Goal: Information Seeking & Learning: Learn about a topic

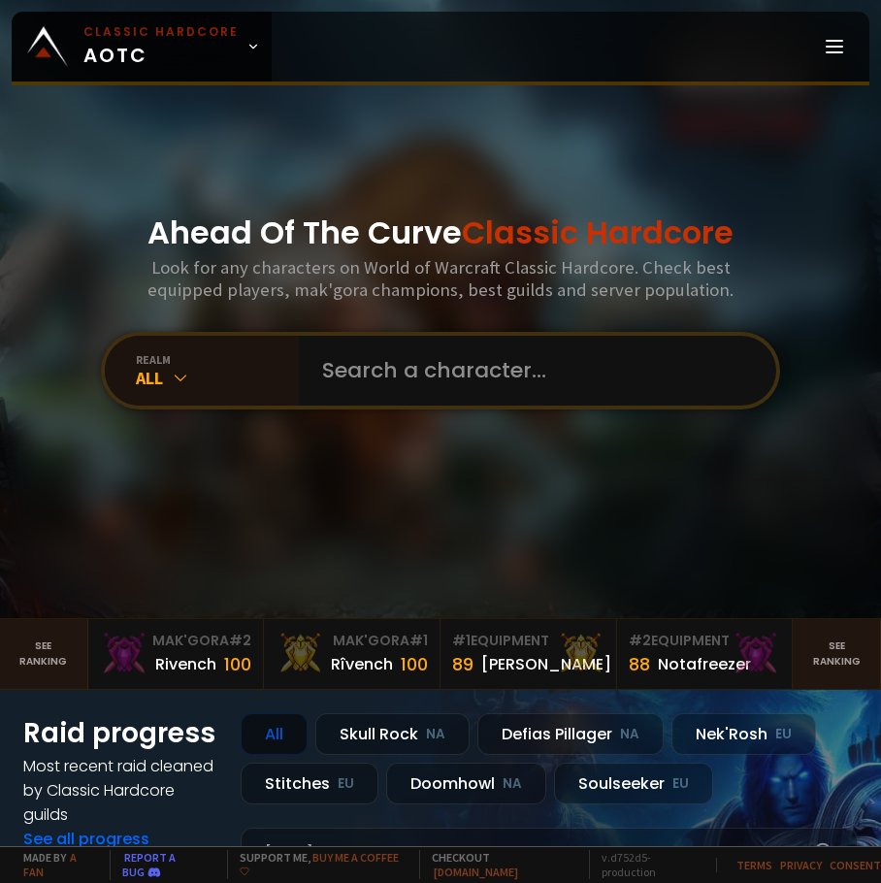
click at [426, 374] on input "text" at bounding box center [531, 371] width 442 height 70
type input "rodmoo"
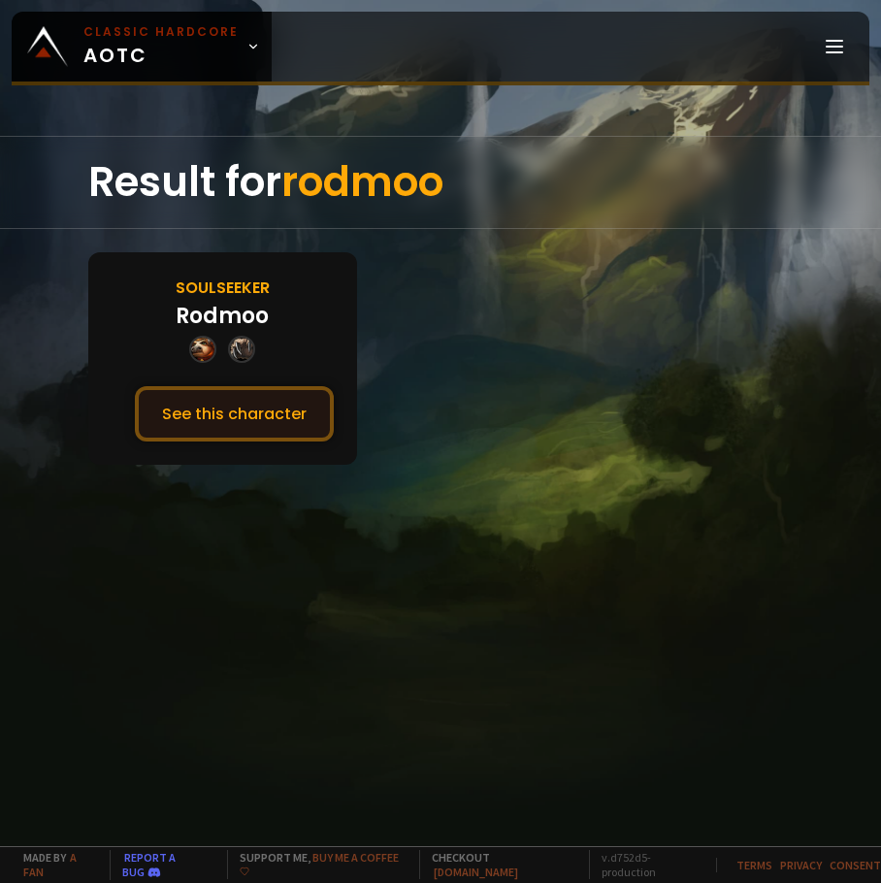
click at [254, 429] on button "See this character" at bounding box center [234, 413] width 199 height 55
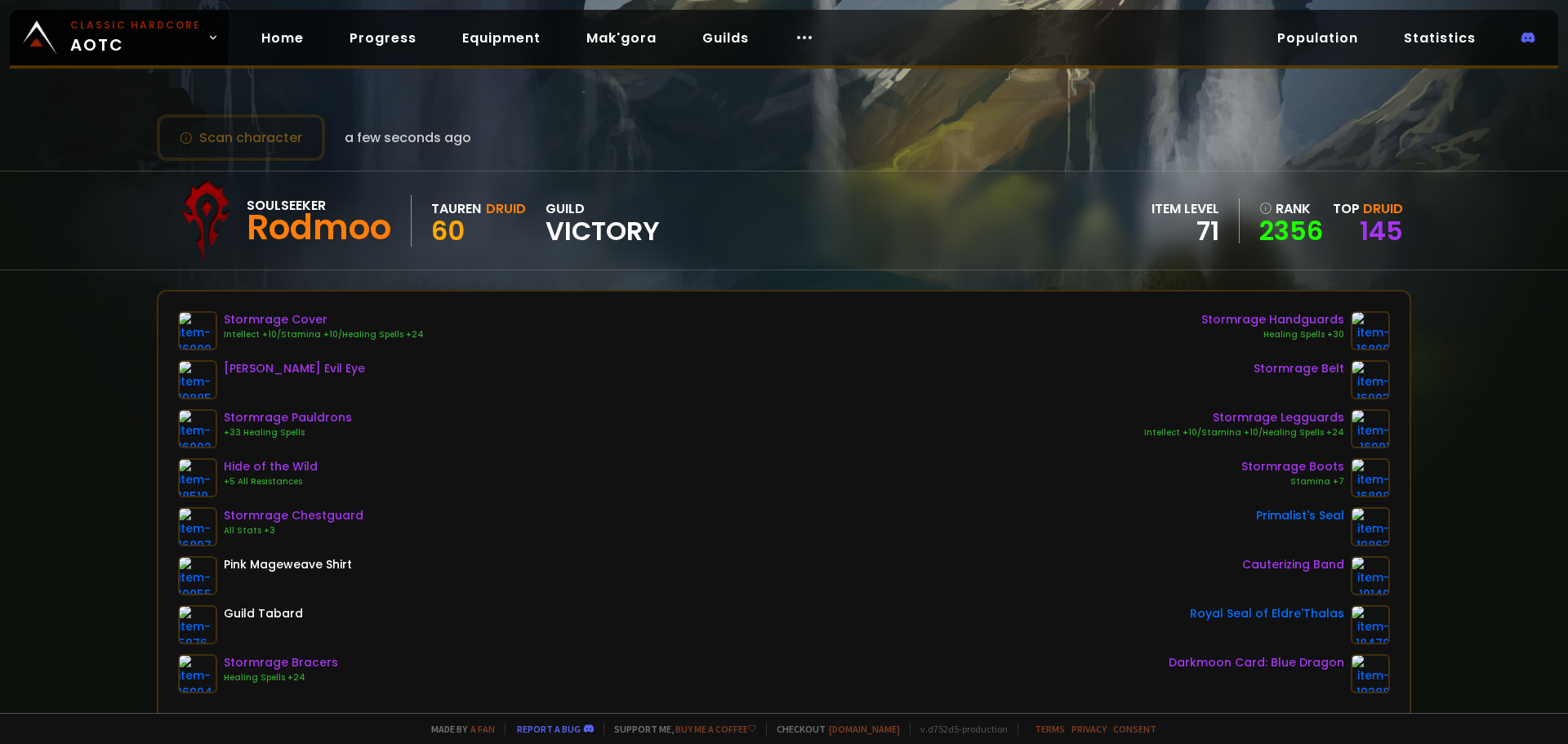
click at [741, 210] on div "rank" at bounding box center [1292, 209] width 64 height 20
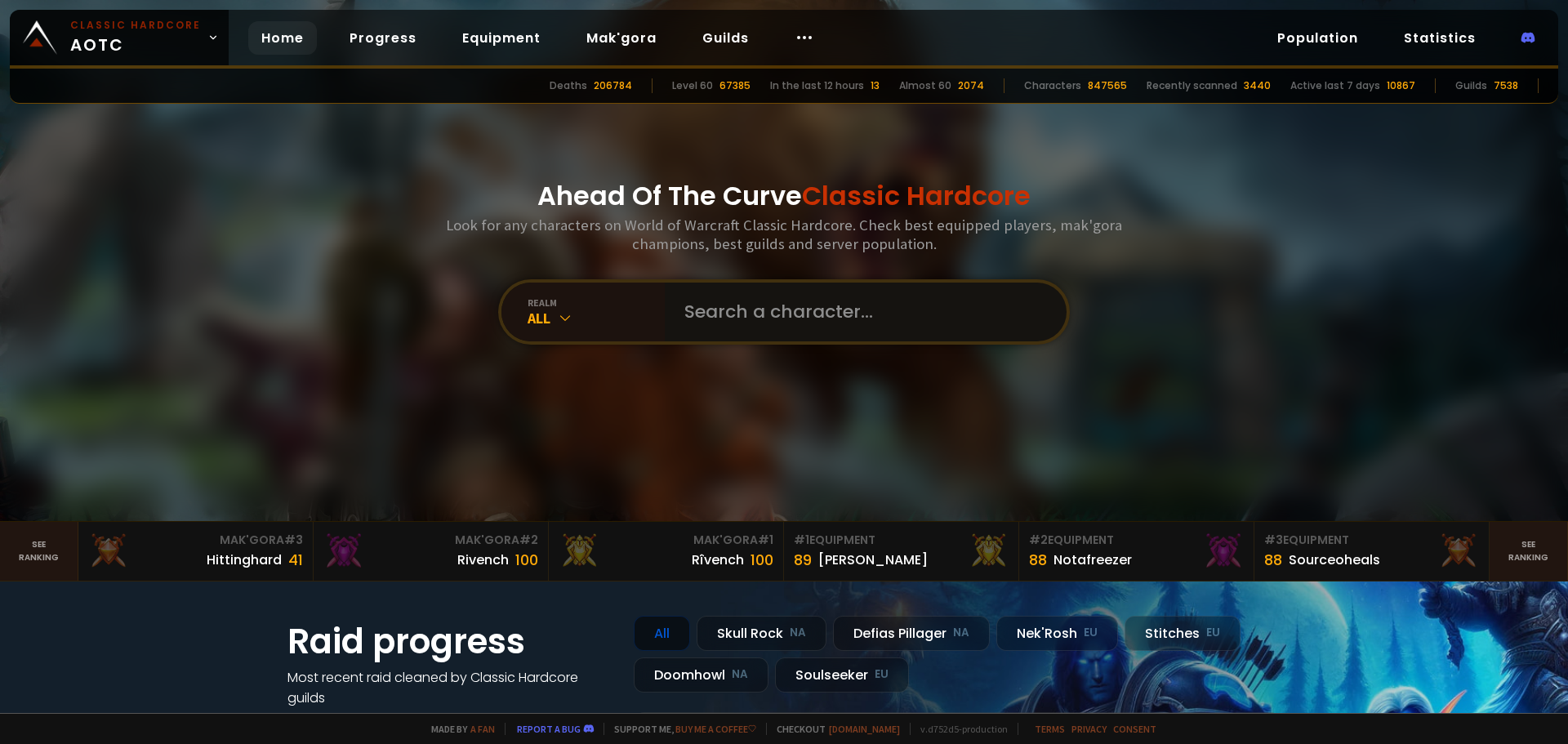
click at [728, 284] on input "text" at bounding box center [861, 312] width 372 height 59
type input "lucidaoe"
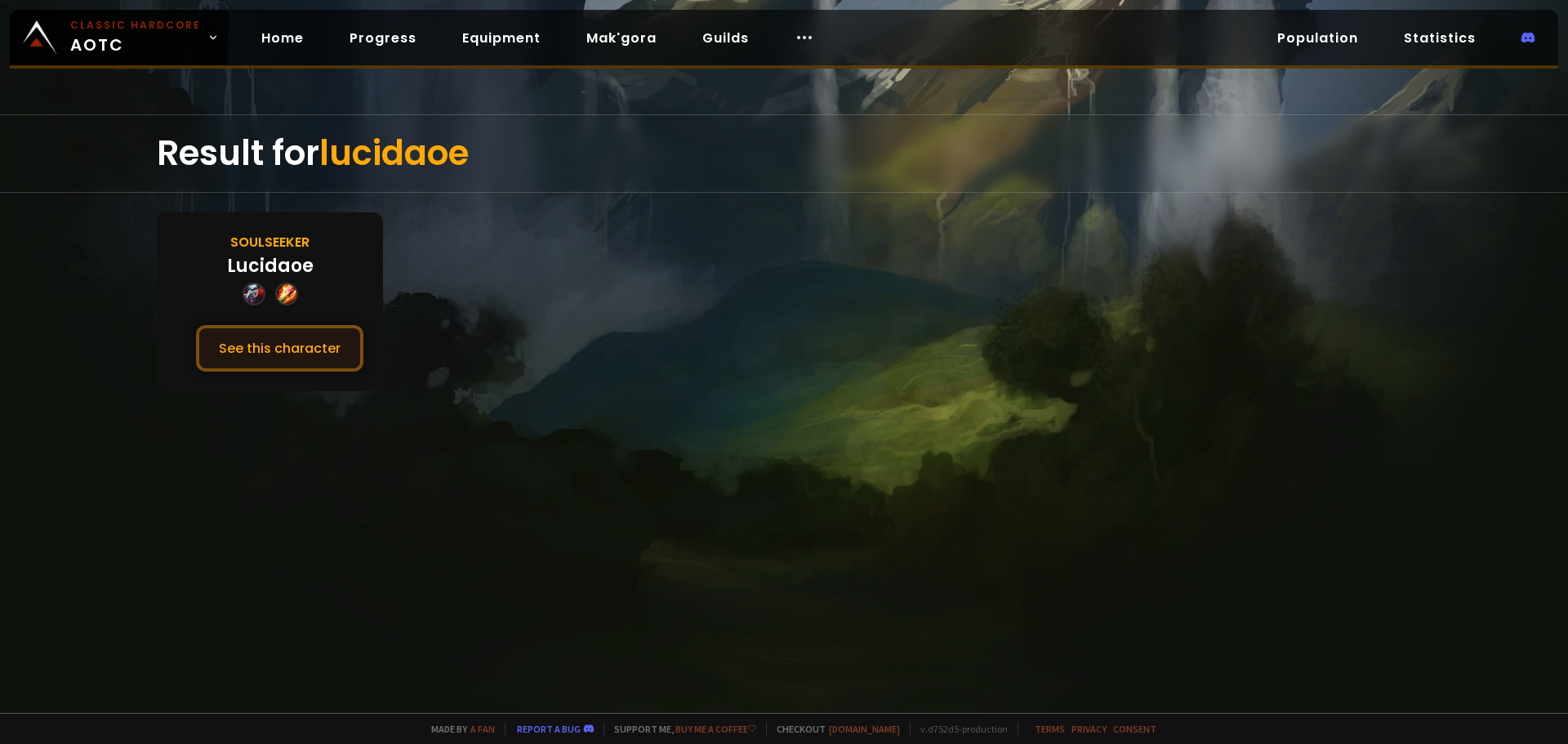
click at [239, 340] on button "See this character" at bounding box center [280, 348] width 168 height 46
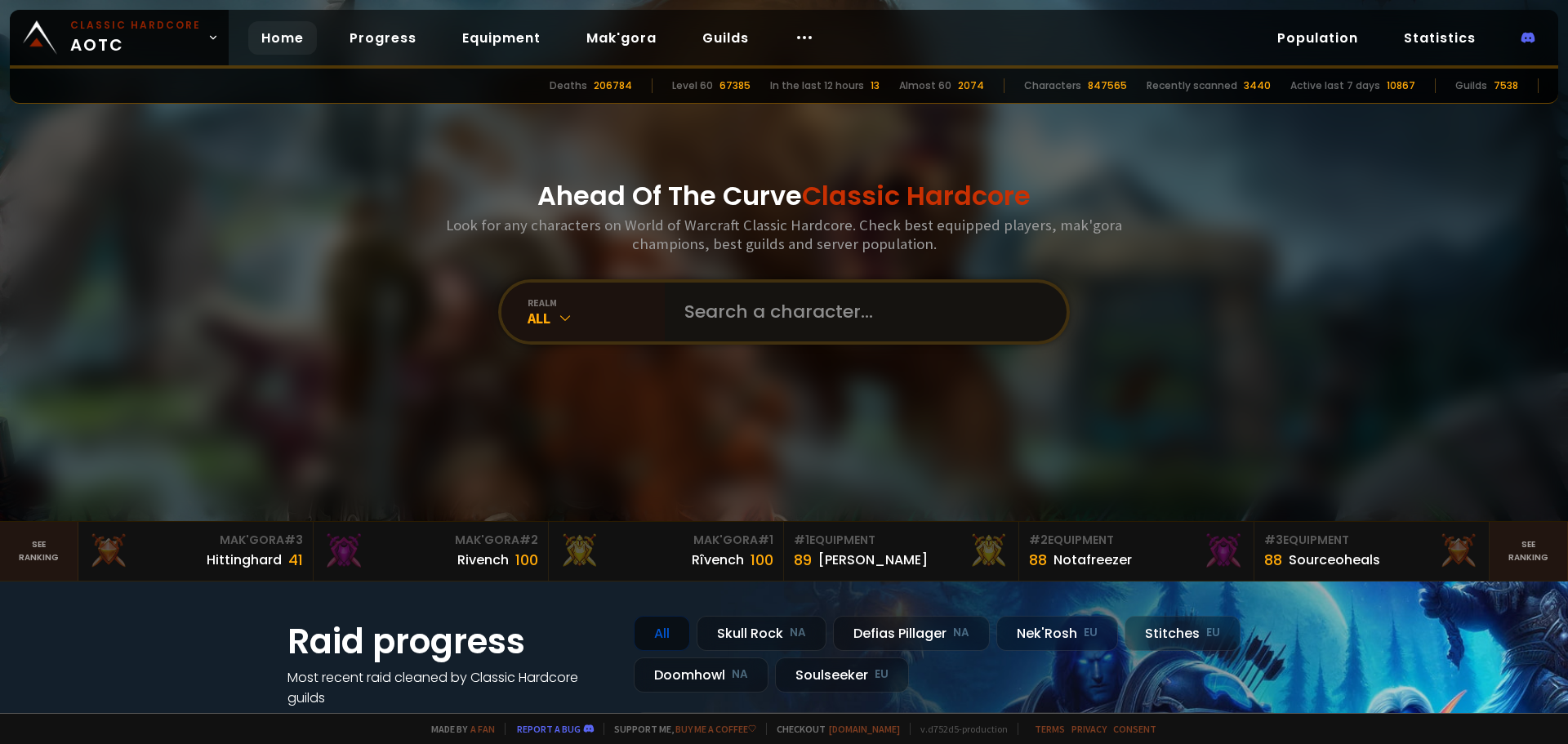
click at [741, 293] on input "text" at bounding box center [861, 312] width 372 height 59
click at [741, 295] on input "text" at bounding box center [861, 312] width 372 height 59
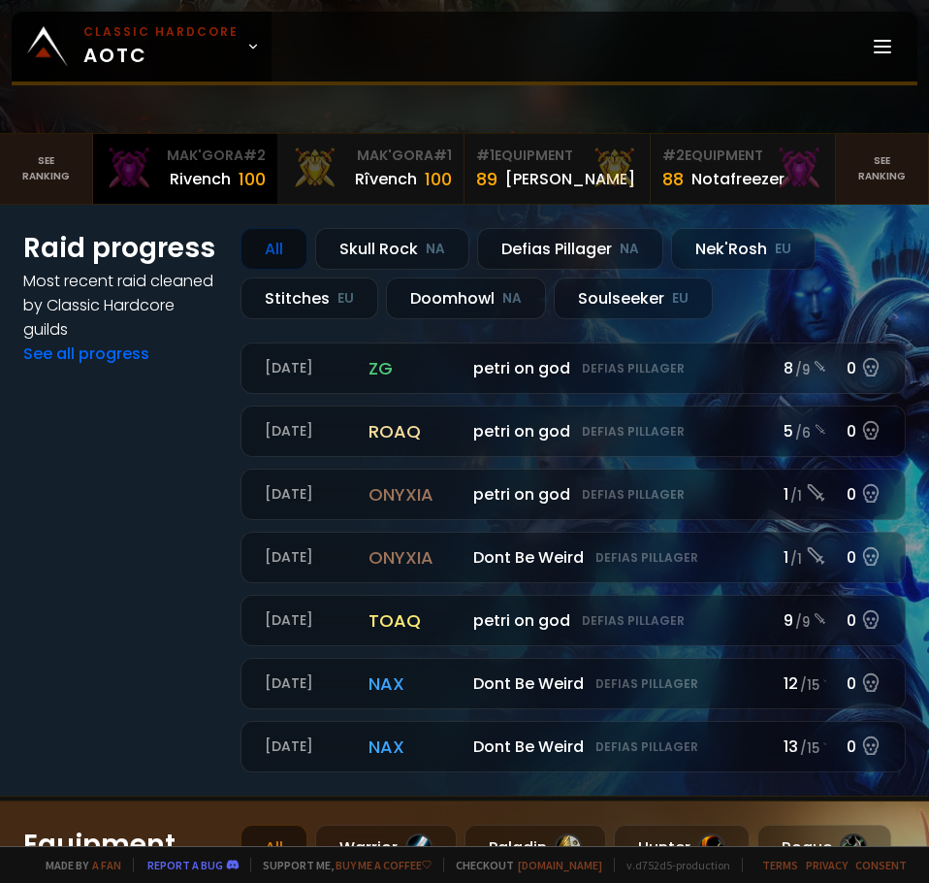
scroll to position [97, 0]
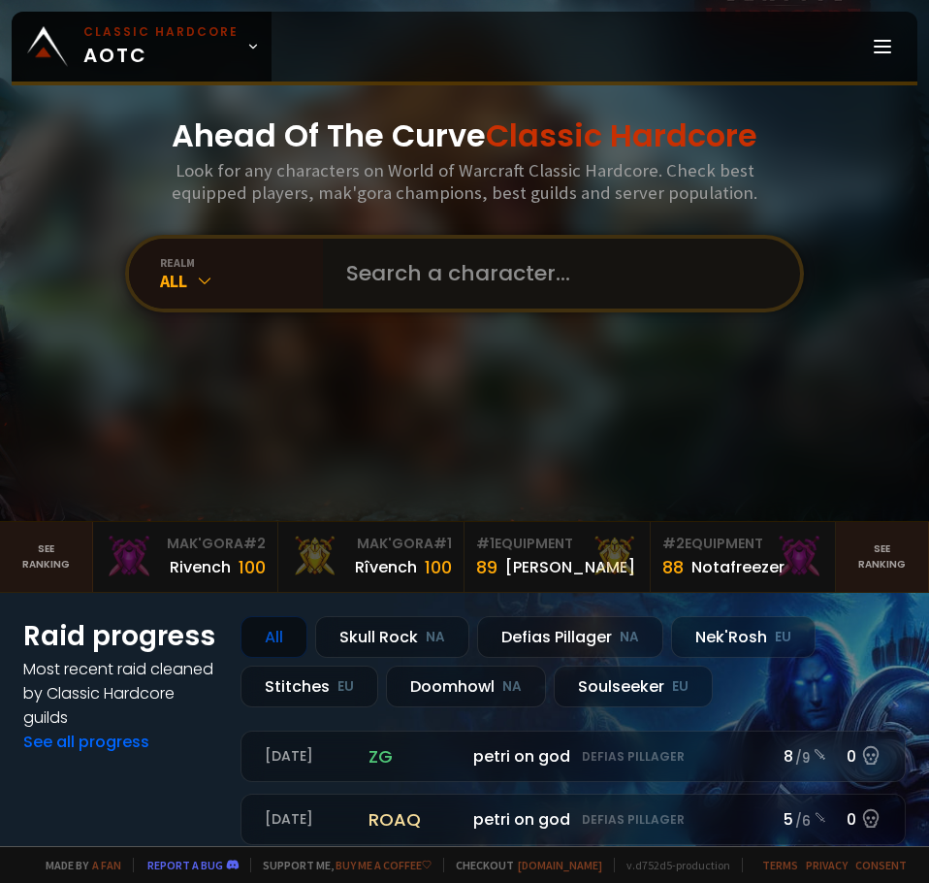
click at [390, 274] on input "text" at bounding box center [556, 274] width 442 height 70
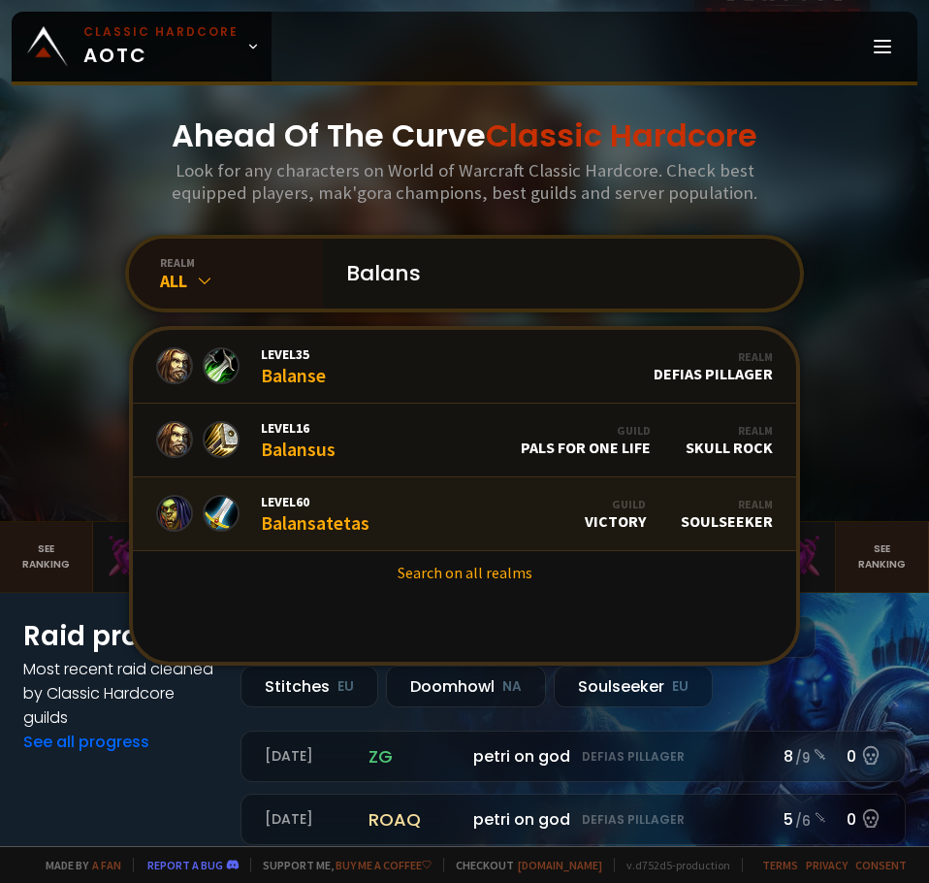
type input "Balans"
click at [471, 493] on link "Level 60 Balansatetas Guild Victory Realm Soulseeker" at bounding box center [464, 514] width 663 height 74
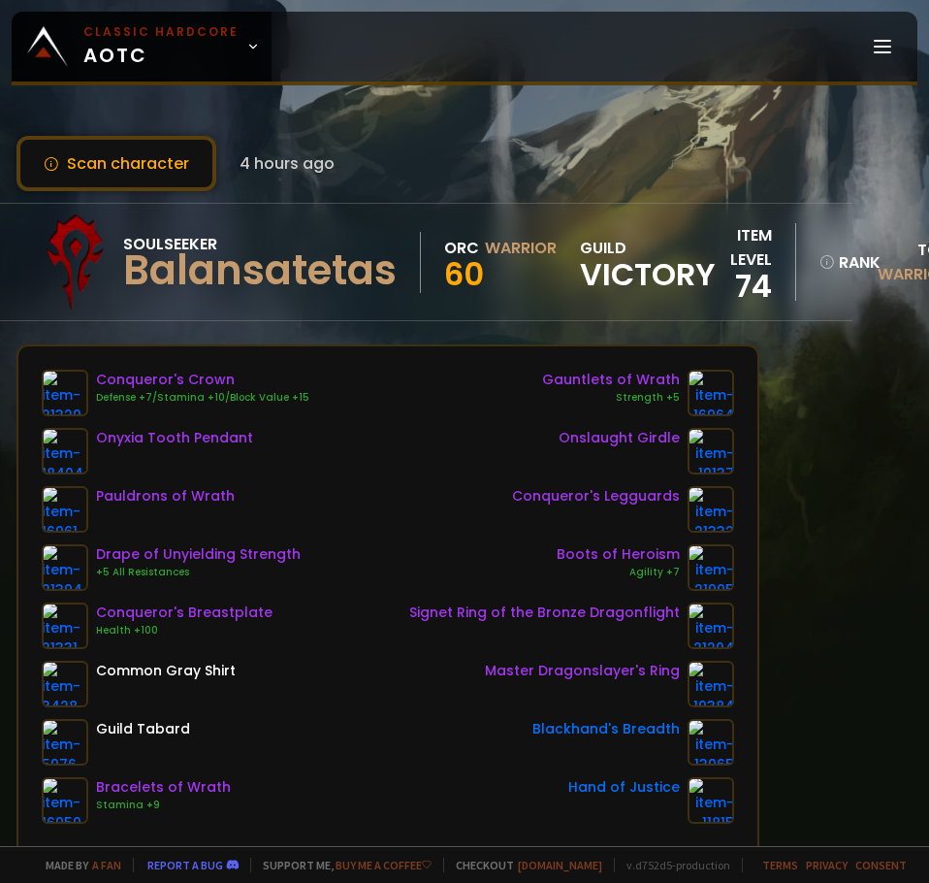
scroll to position [0, 116]
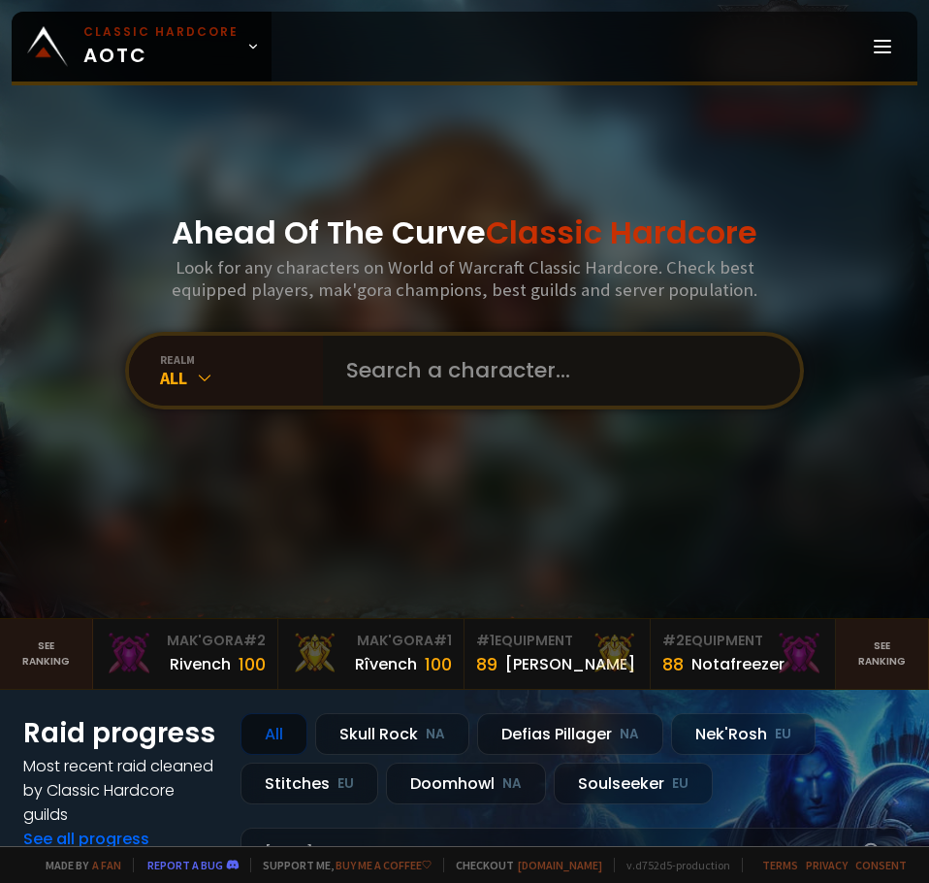
click at [408, 374] on input "text" at bounding box center [556, 371] width 442 height 70
type input "edzio"
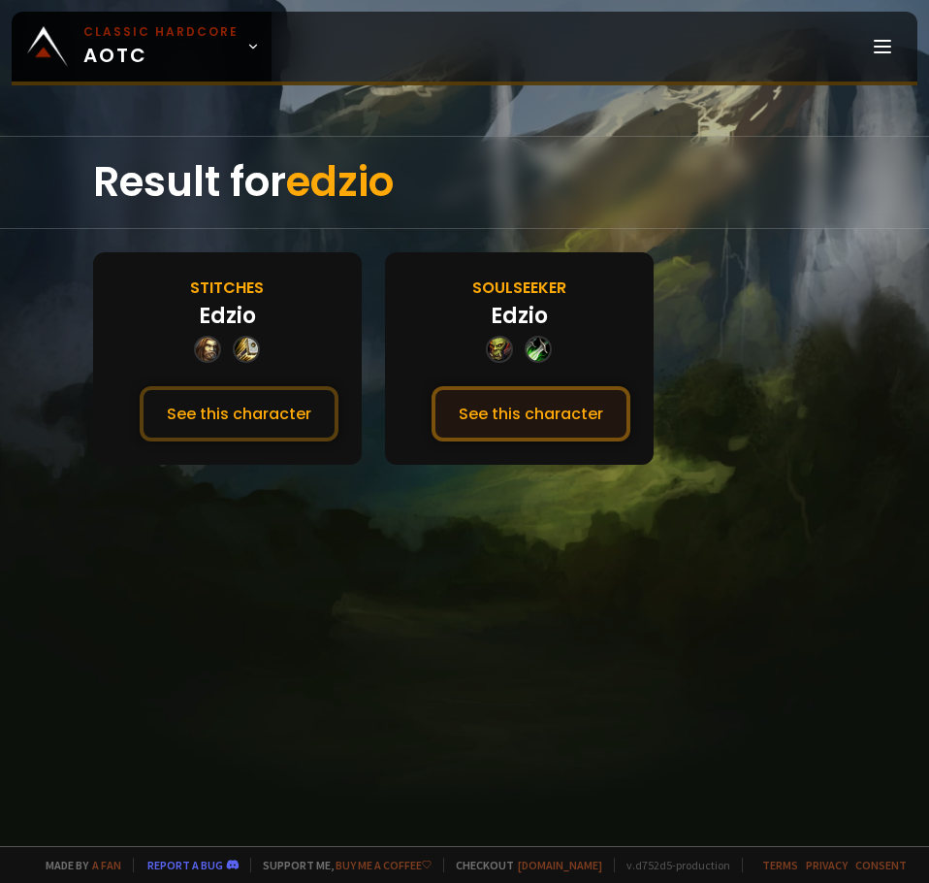
click at [472, 423] on button "See this character" at bounding box center [531, 413] width 199 height 55
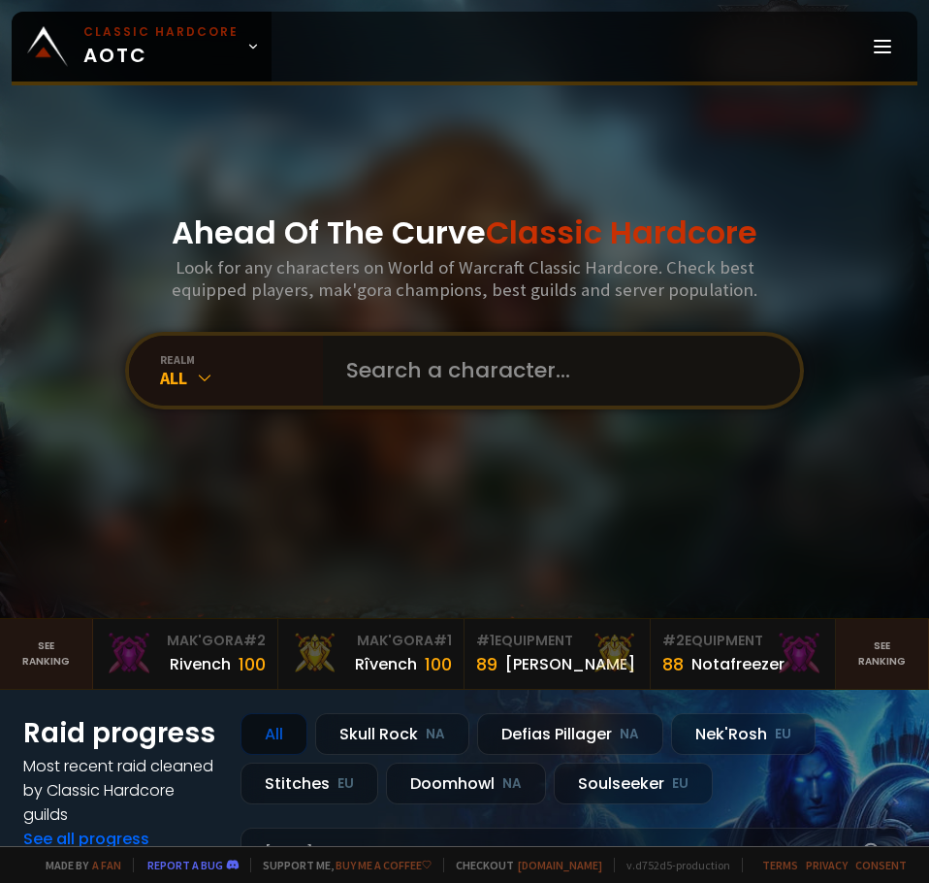
click at [381, 369] on input "text" at bounding box center [556, 371] width 442 height 70
click at [397, 380] on input "text" at bounding box center [556, 371] width 442 height 70
click at [403, 377] on input "text" at bounding box center [556, 371] width 442 height 70
type input "healsforhire"
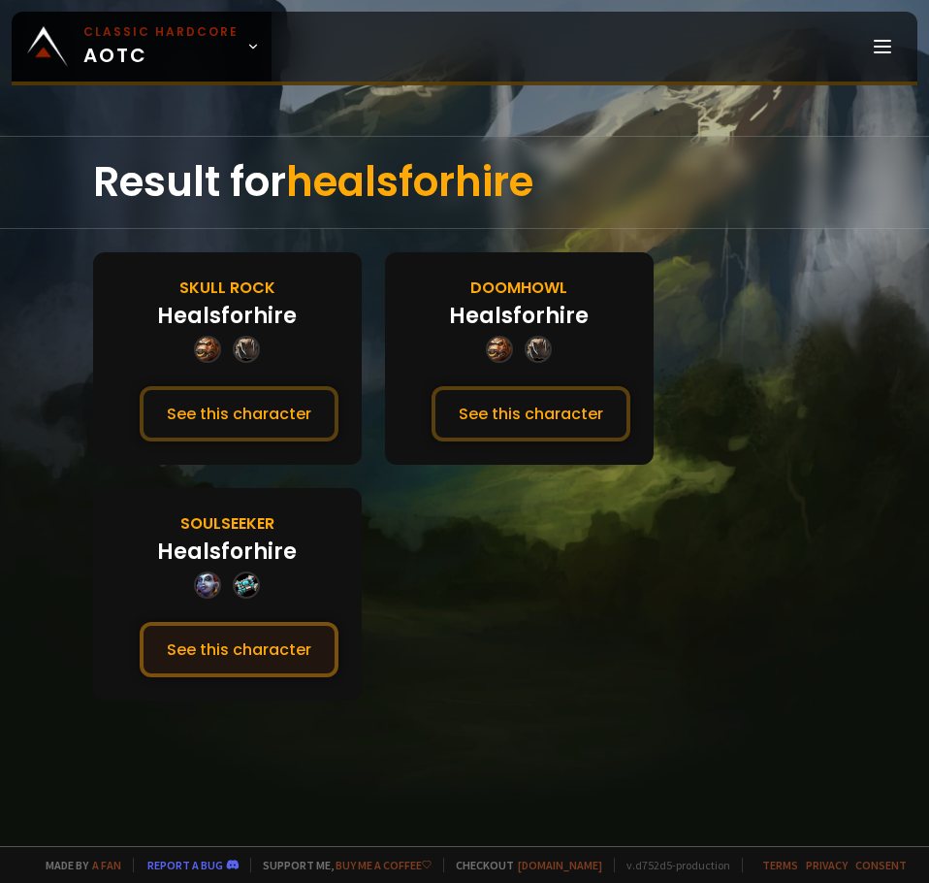
click at [286, 666] on button "See this character" at bounding box center [239, 649] width 199 height 55
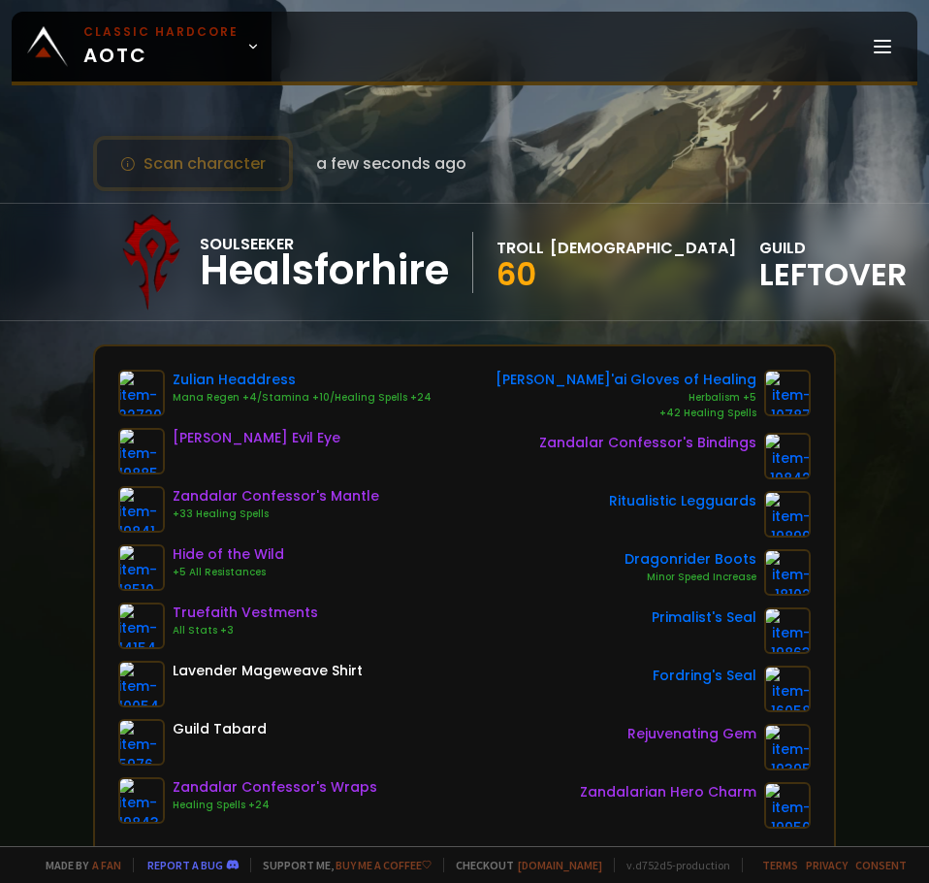
scroll to position [0, 86]
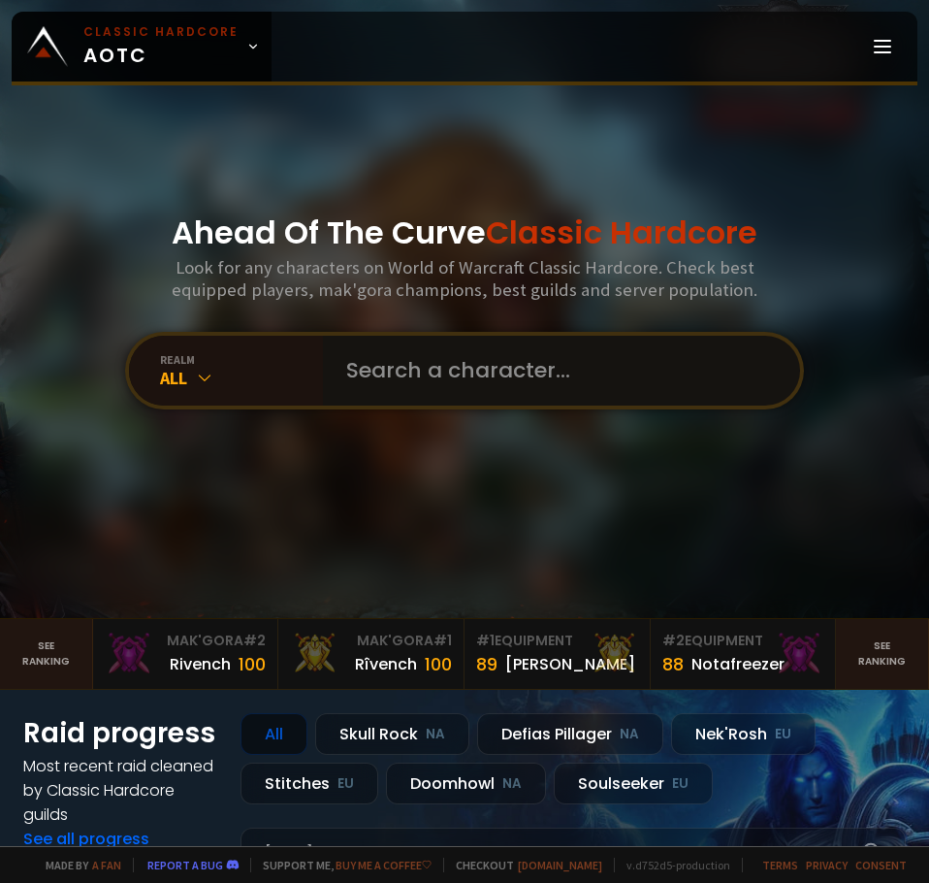
click at [418, 363] on input "text" at bounding box center [556, 371] width 442 height 70
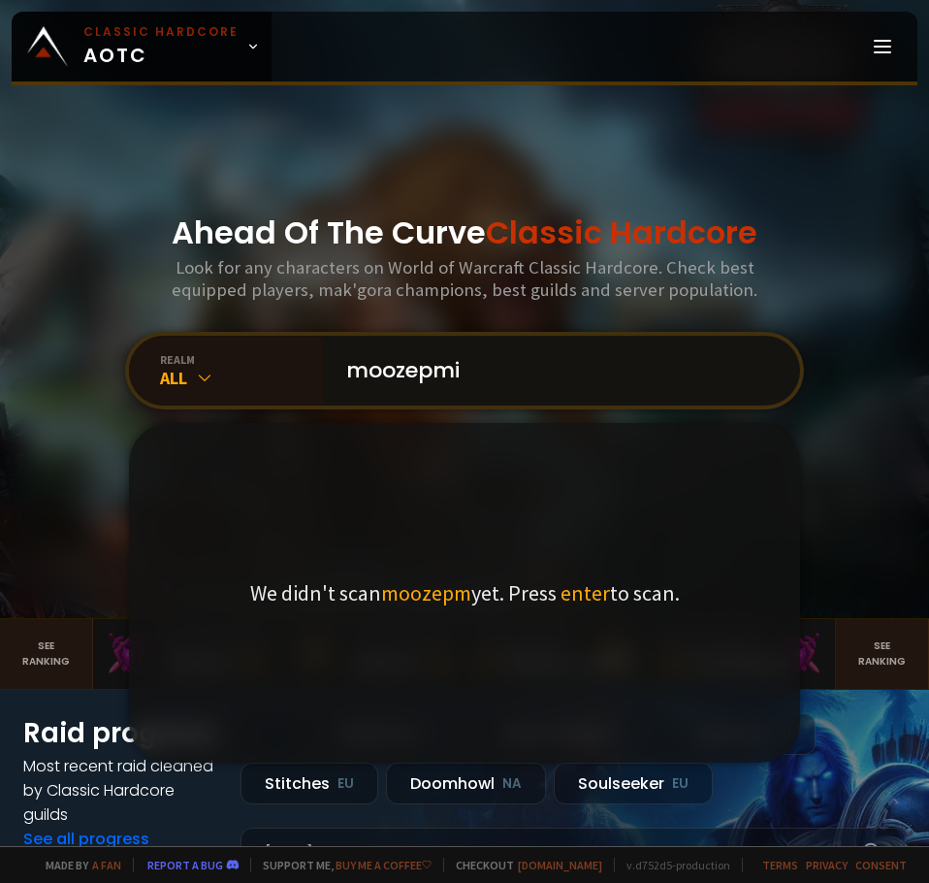
type input "moozepmic"
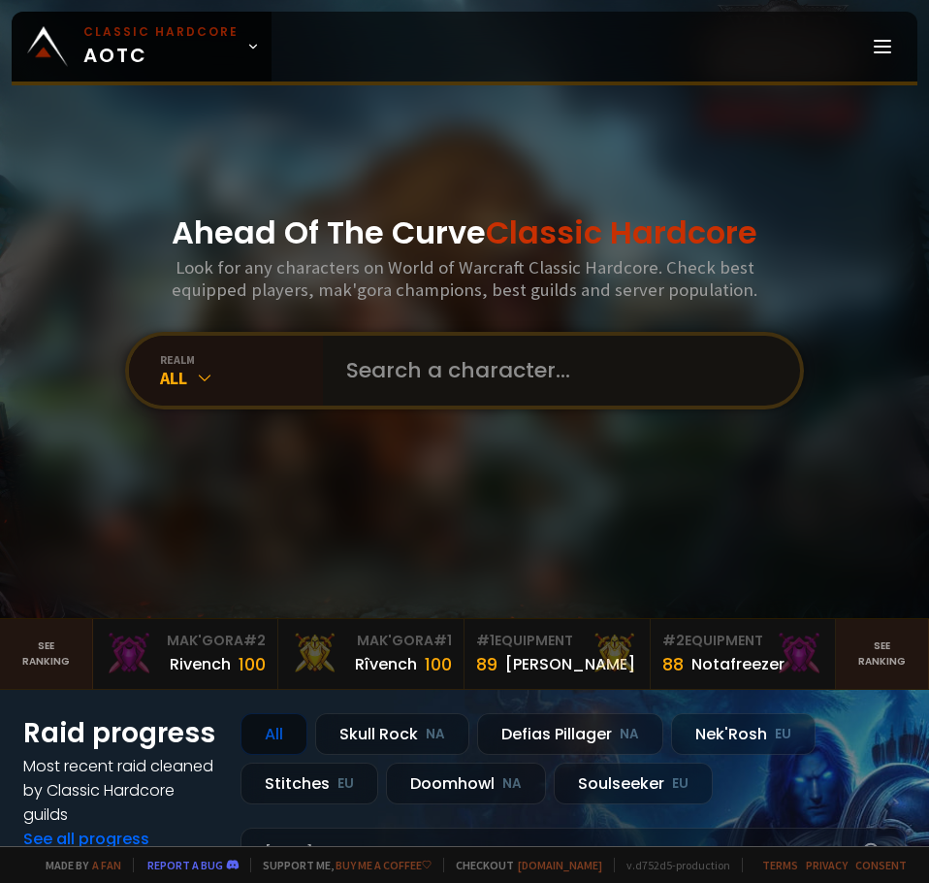
click at [410, 392] on input "text" at bounding box center [556, 371] width 442 height 70
type input "M"
type input "Moozempic"
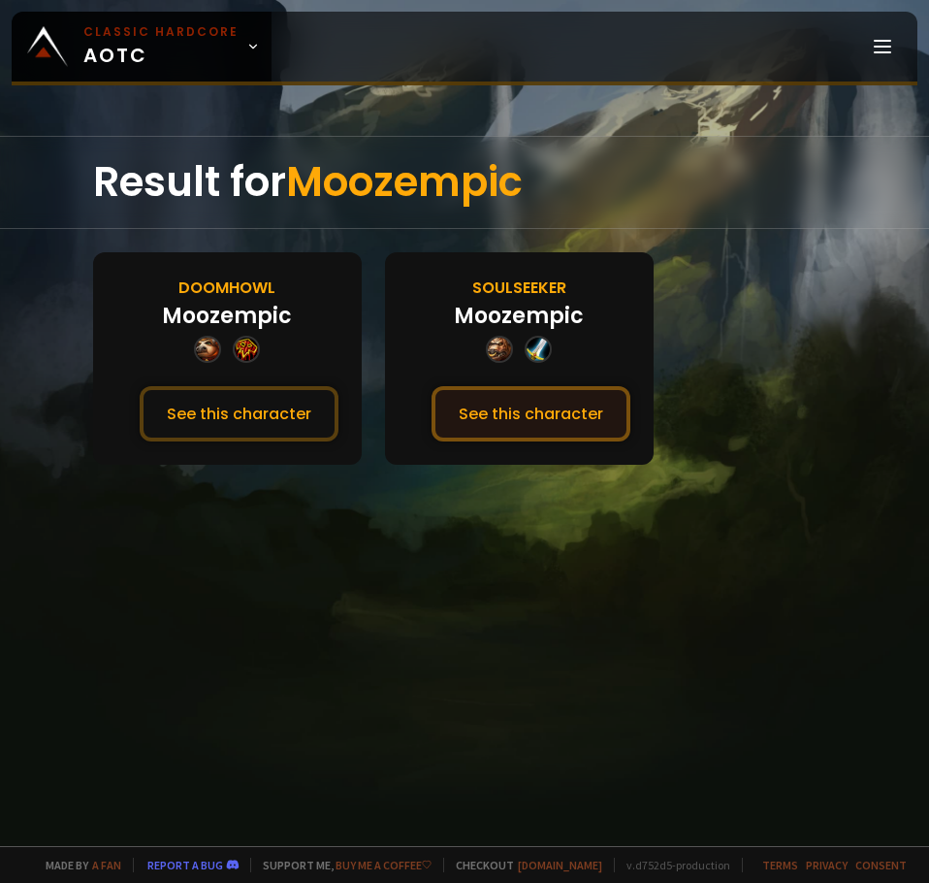
click at [510, 421] on button "See this character" at bounding box center [531, 413] width 199 height 55
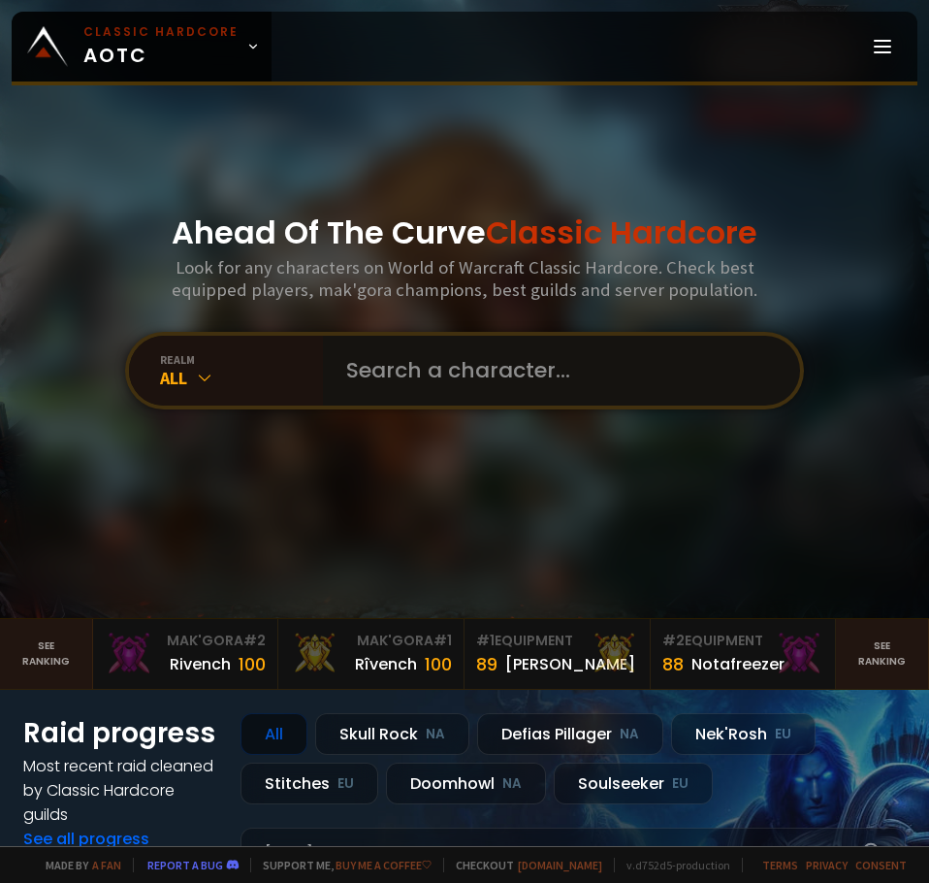
click at [468, 380] on input "text" at bounding box center [556, 371] width 442 height 70
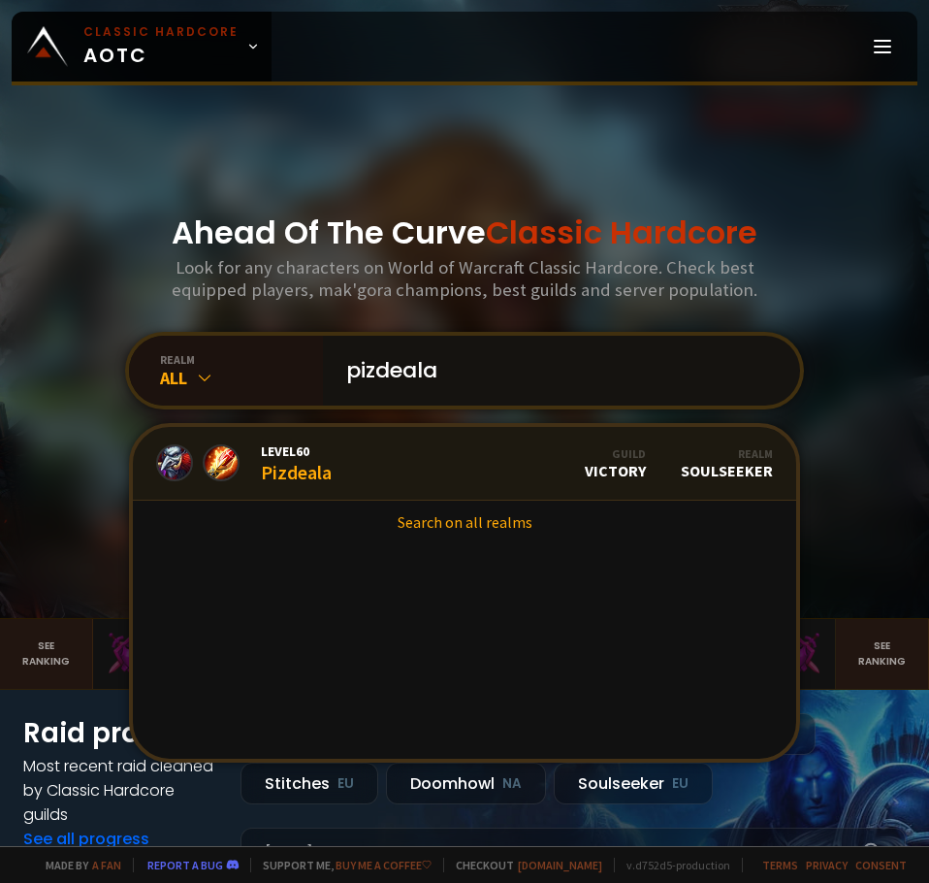
type input "pizdeala"
click at [318, 466] on div "Level 60 Pizdeala" at bounding box center [296, 463] width 71 height 42
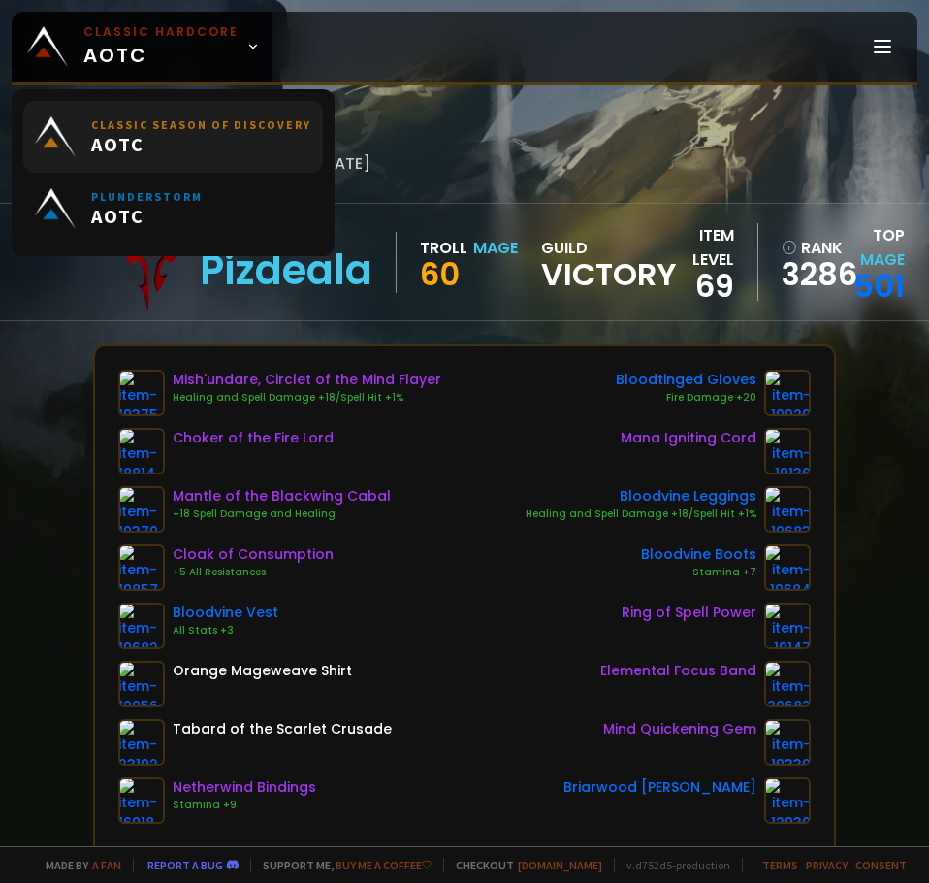
click at [178, 158] on link "Classic Season of Discovery AOTC" at bounding box center [173, 137] width 300 height 72
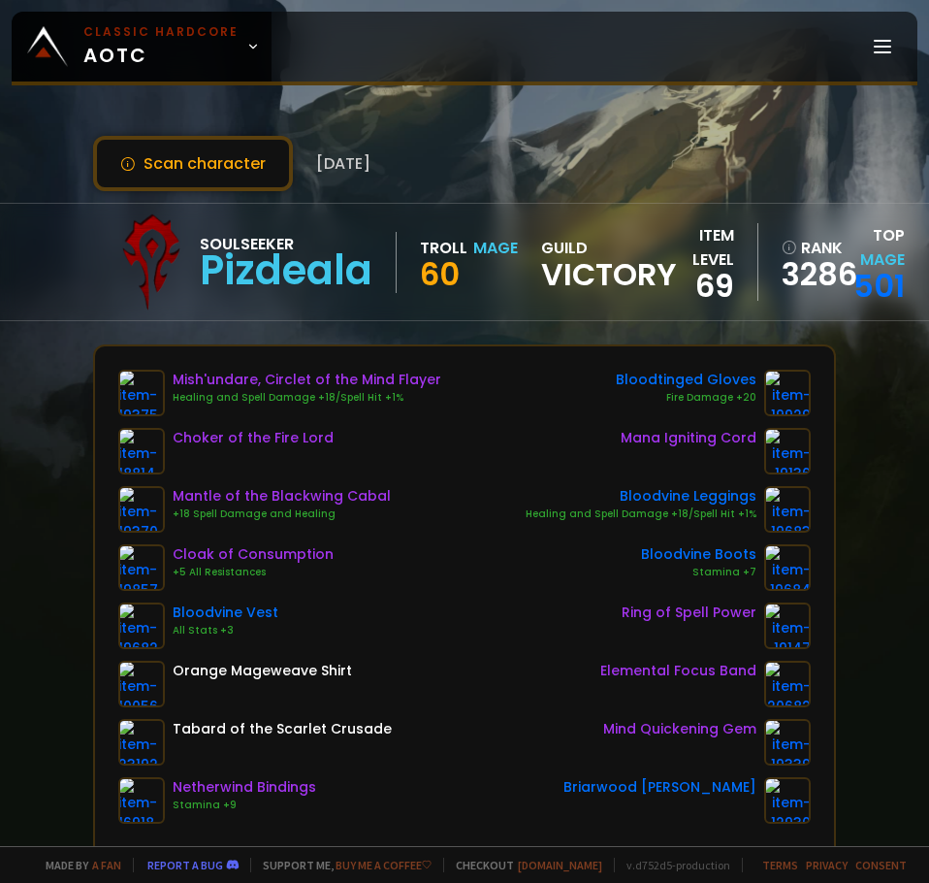
click at [220, 191] on div "Scan character 16 days ago Soulseeker Pizdeala Troll Mage 60 guild Victory item…" at bounding box center [464, 423] width 929 height 846
click at [219, 181] on button "Scan character" at bounding box center [193, 163] width 200 height 55
click at [238, 180] on button "Scan character" at bounding box center [193, 163] width 200 height 55
click at [145, 145] on button "Scan character" at bounding box center [193, 163] width 200 height 55
click at [159, 173] on button "Scan character" at bounding box center [193, 163] width 200 height 55
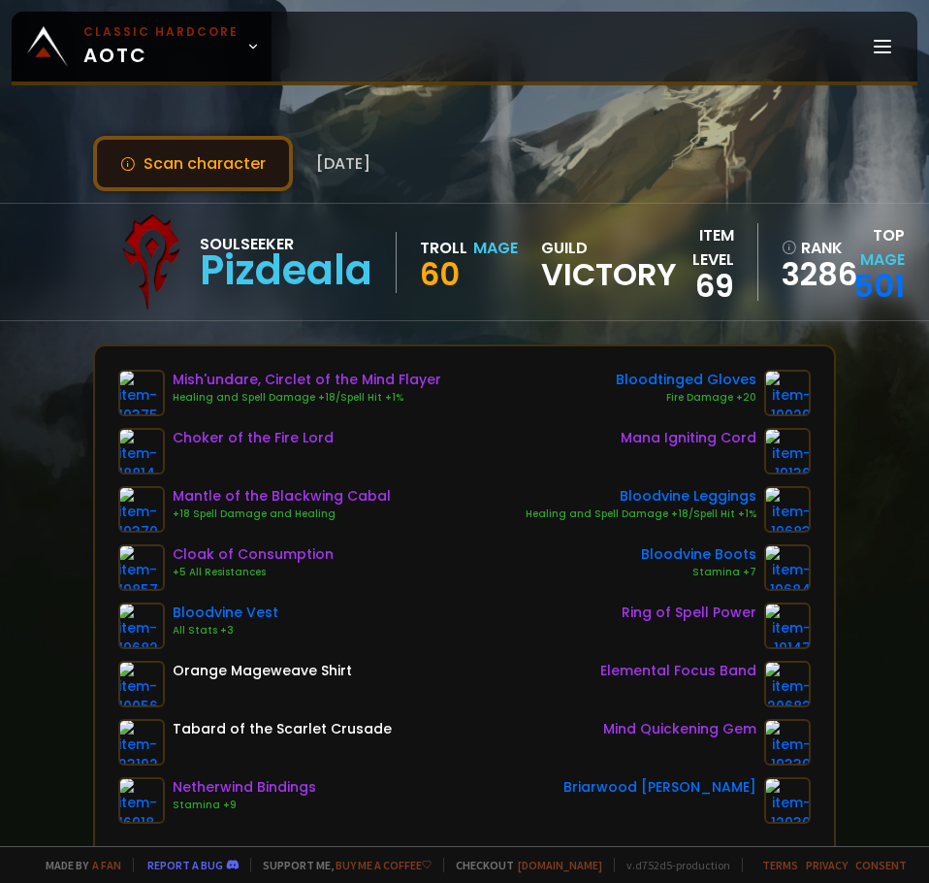
click at [133, 154] on button "Scan character" at bounding box center [193, 163] width 200 height 55
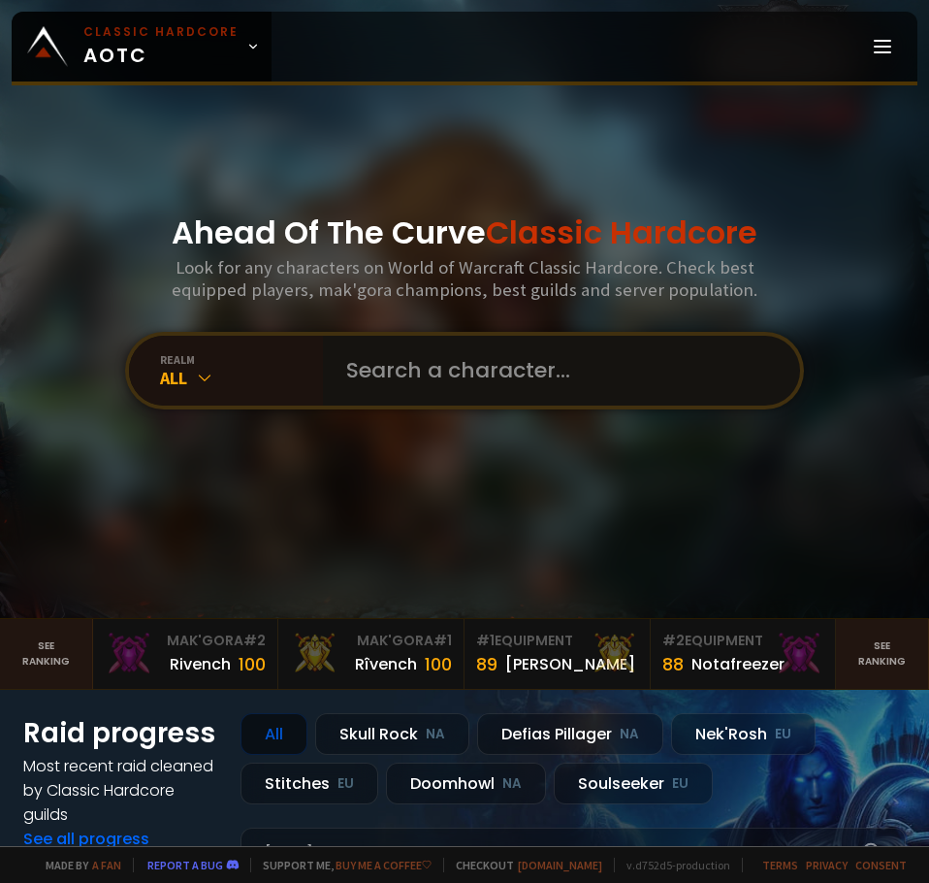
click at [463, 376] on input "text" at bounding box center [556, 371] width 442 height 70
click at [459, 358] on input "text" at bounding box center [556, 371] width 442 height 70
click at [473, 377] on input "text" at bounding box center [556, 371] width 442 height 70
type input "civa"
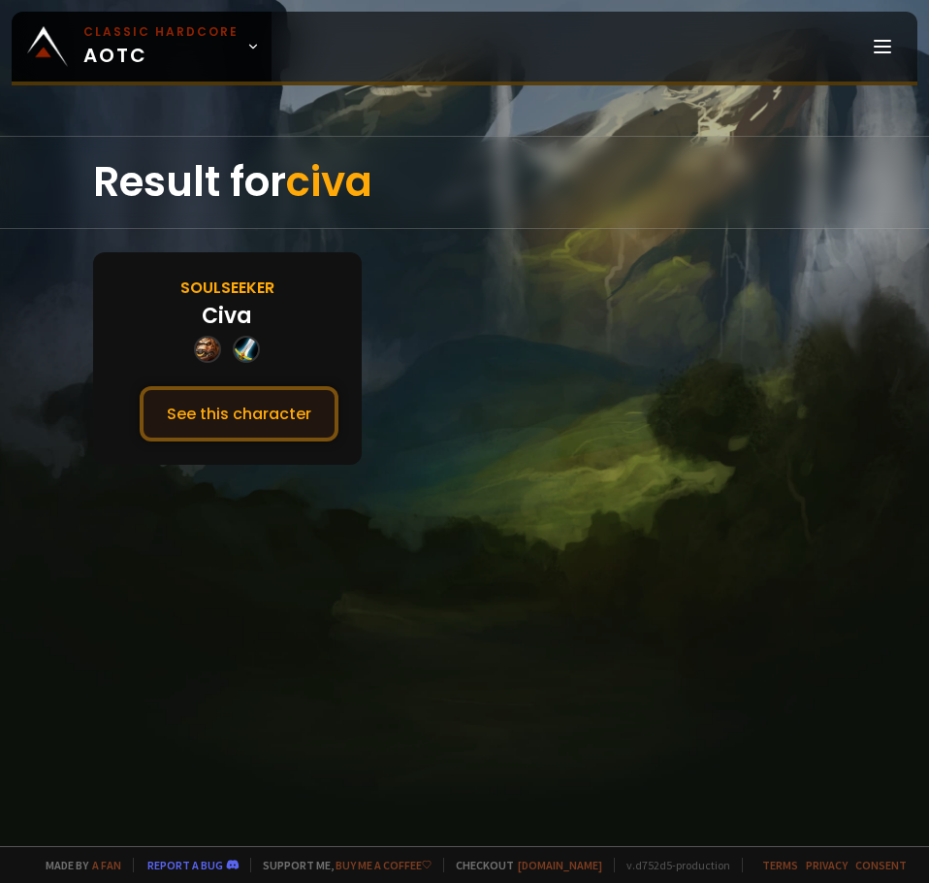
click at [242, 404] on button "See this character" at bounding box center [239, 413] width 199 height 55
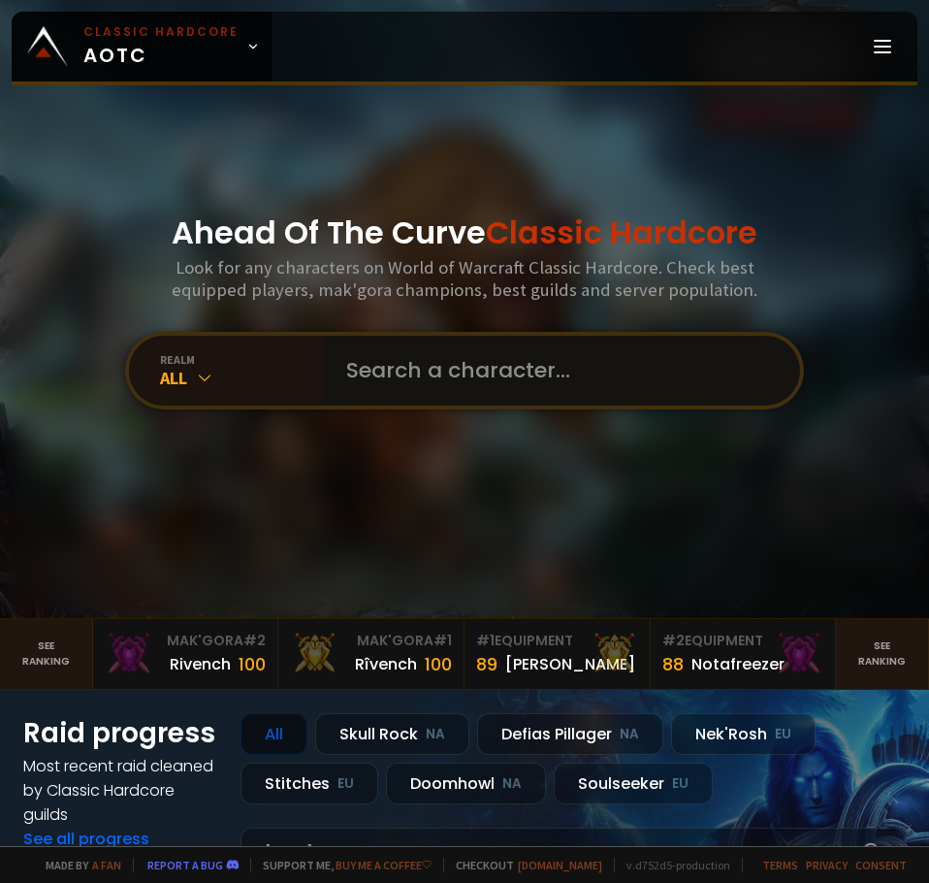
click at [440, 373] on input "text" at bounding box center [556, 371] width 442 height 70
type input "kitykat"
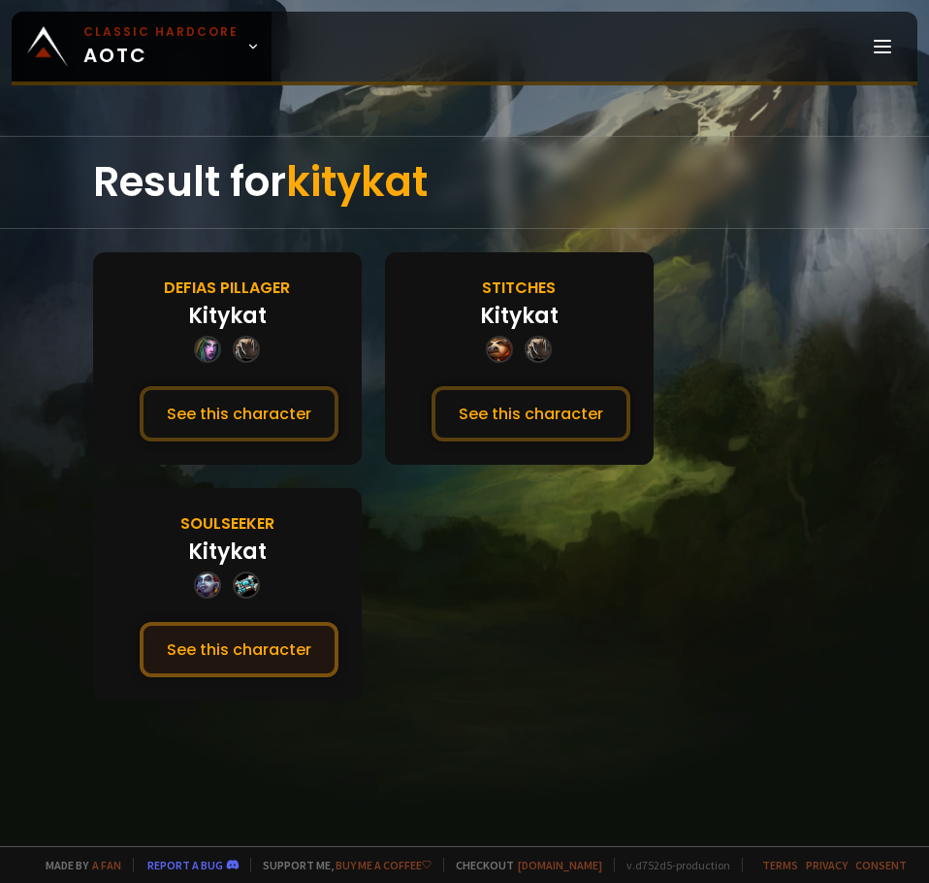
click at [265, 654] on button "See this character" at bounding box center [239, 649] width 199 height 55
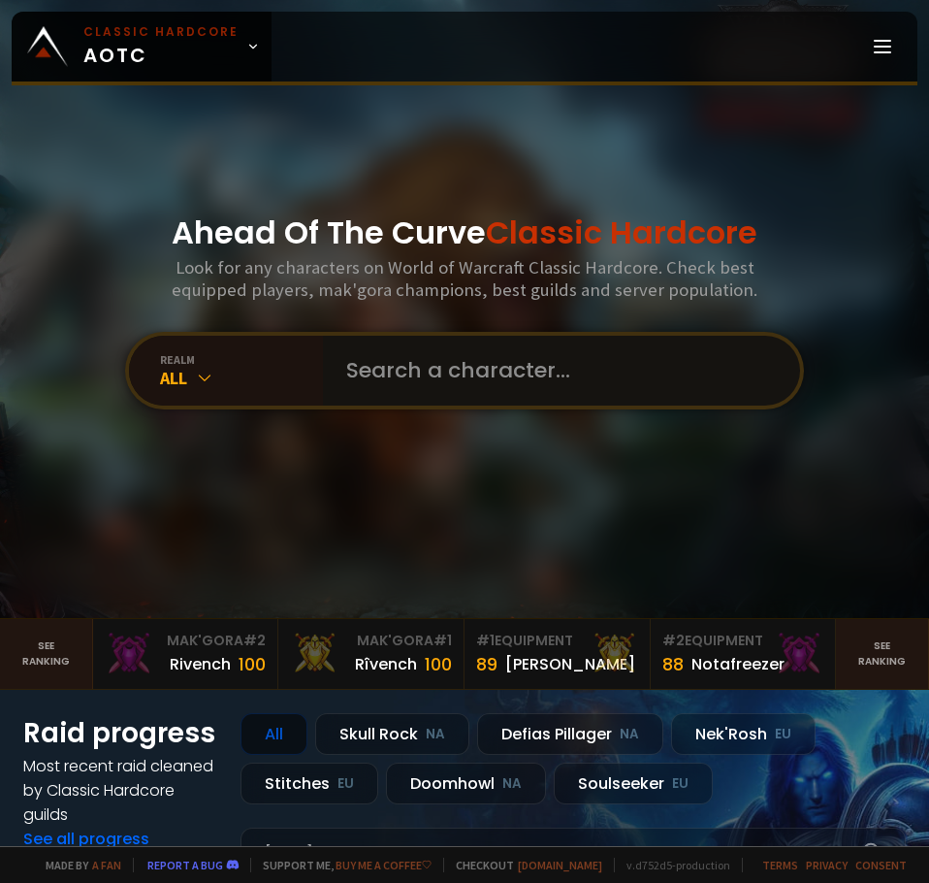
click at [398, 363] on input "text" at bounding box center [556, 371] width 442 height 70
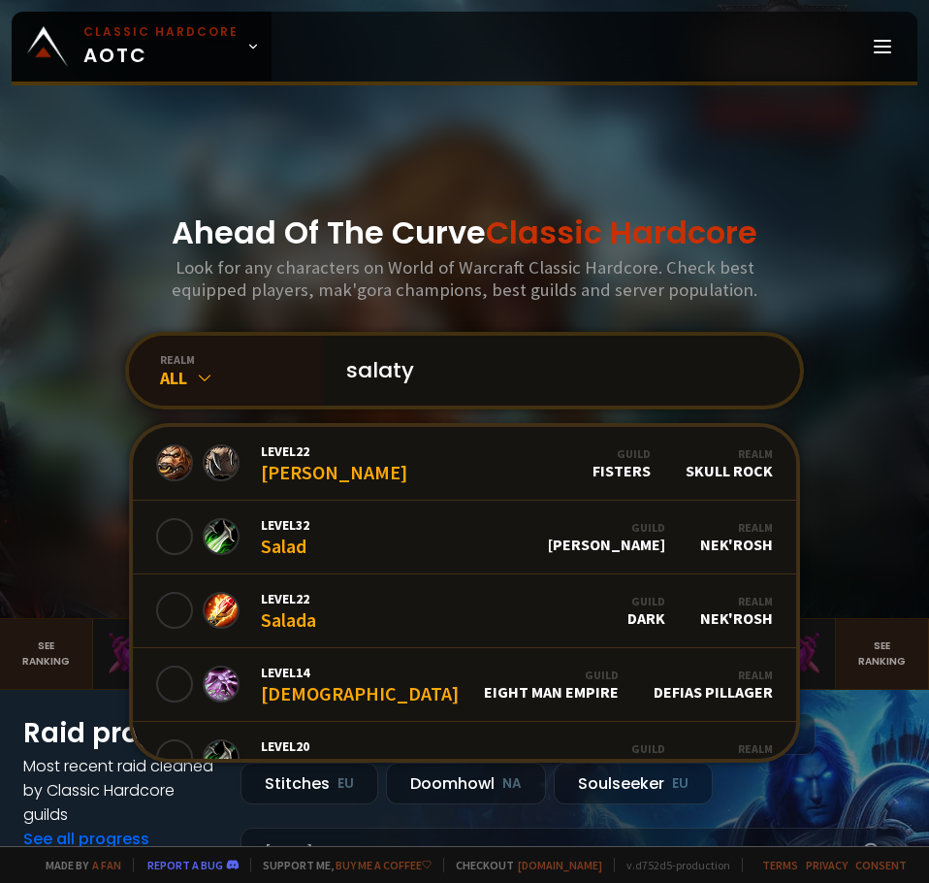
type input "salatyo"
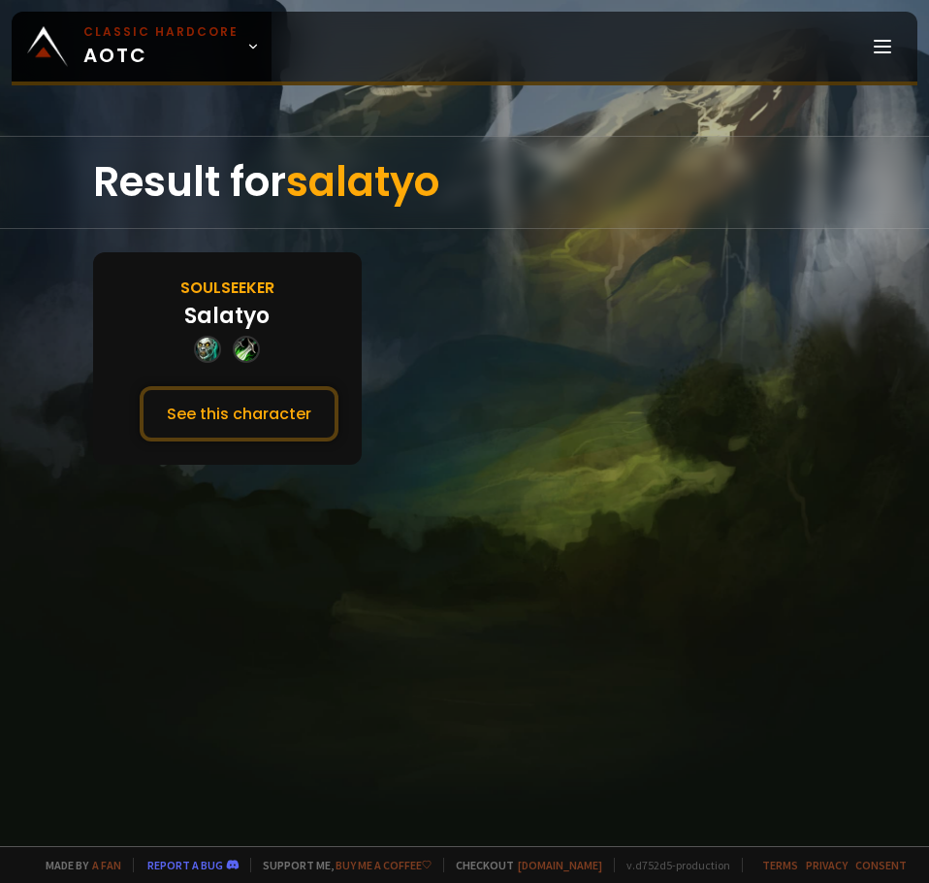
click at [236, 450] on div "Soulseeker Salatyo See this character" at bounding box center [227, 358] width 269 height 212
click at [237, 424] on button "See this character" at bounding box center [239, 413] width 199 height 55
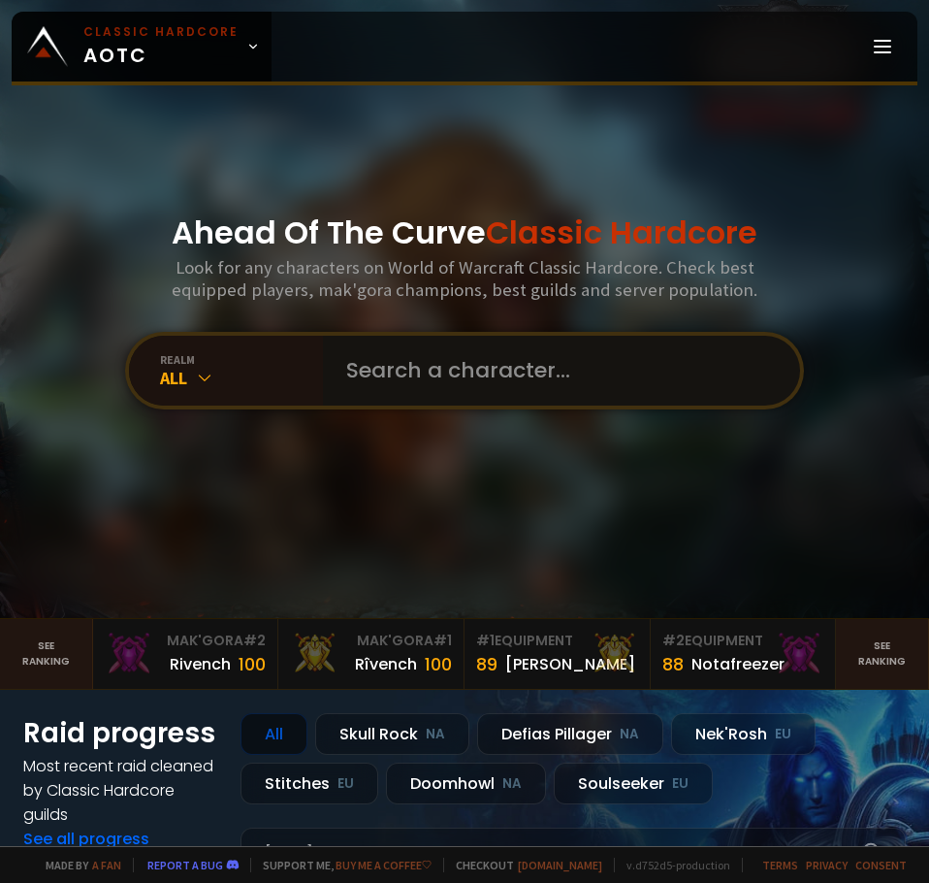
click at [409, 365] on input "text" at bounding box center [556, 371] width 442 height 70
click at [414, 371] on input "text" at bounding box center [556, 371] width 442 height 70
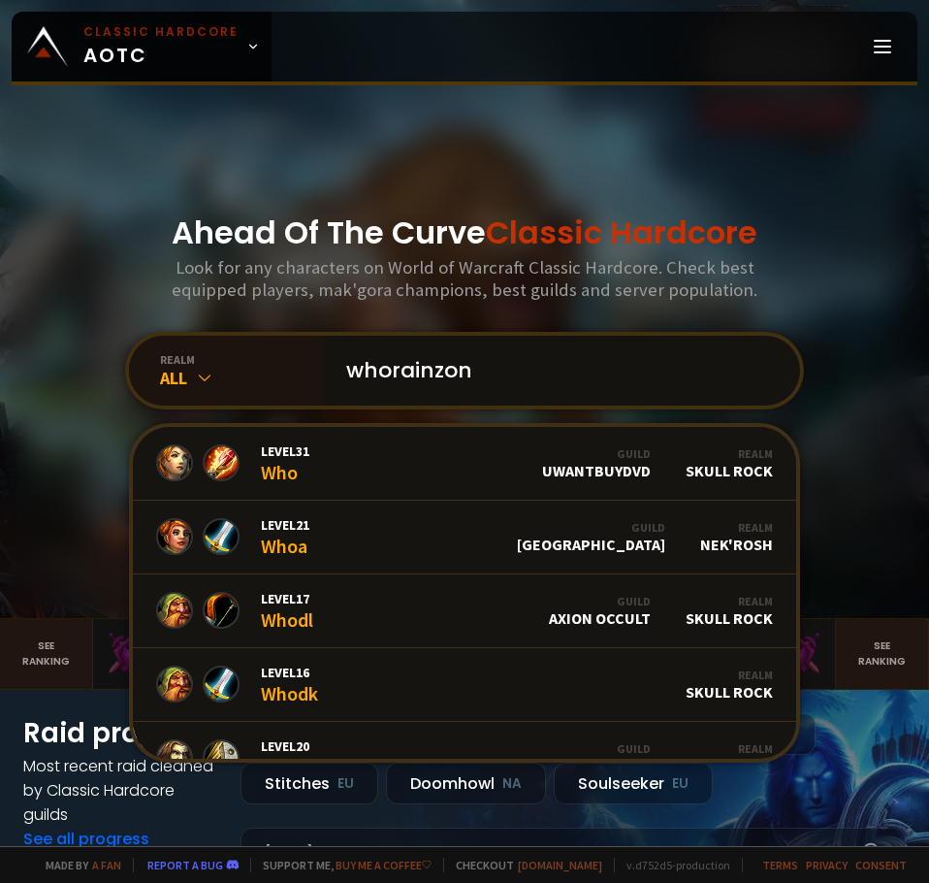
type input "whorainzone"
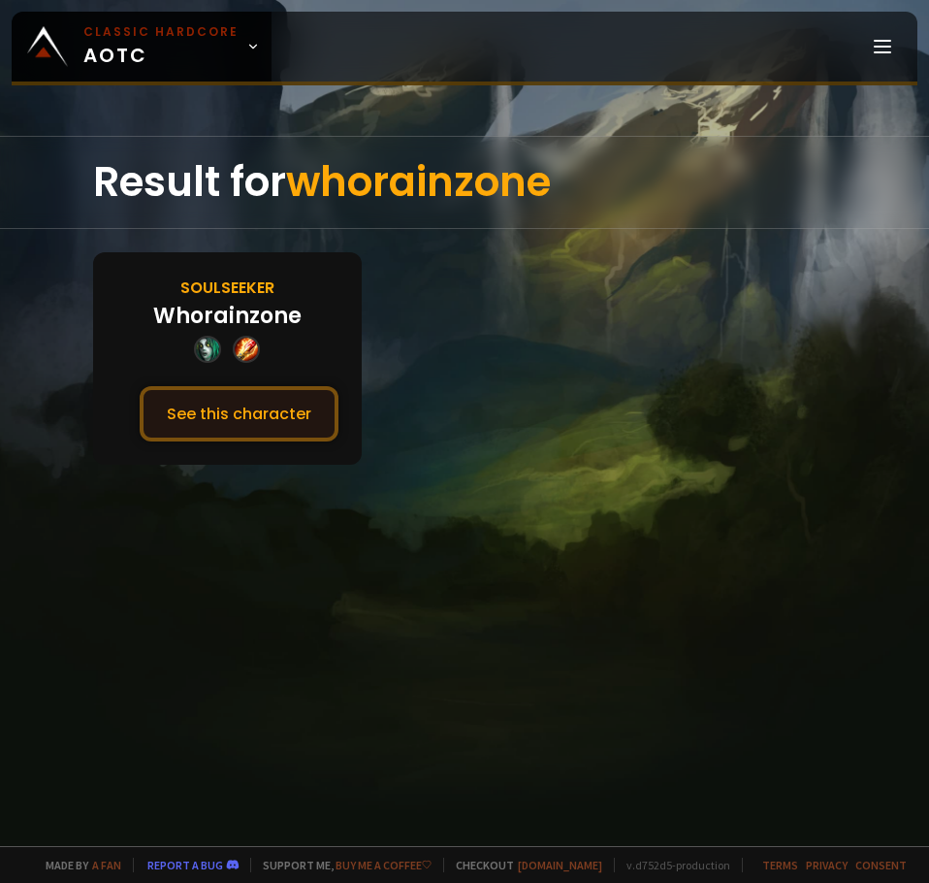
click at [230, 411] on button "See this character" at bounding box center [239, 413] width 199 height 55
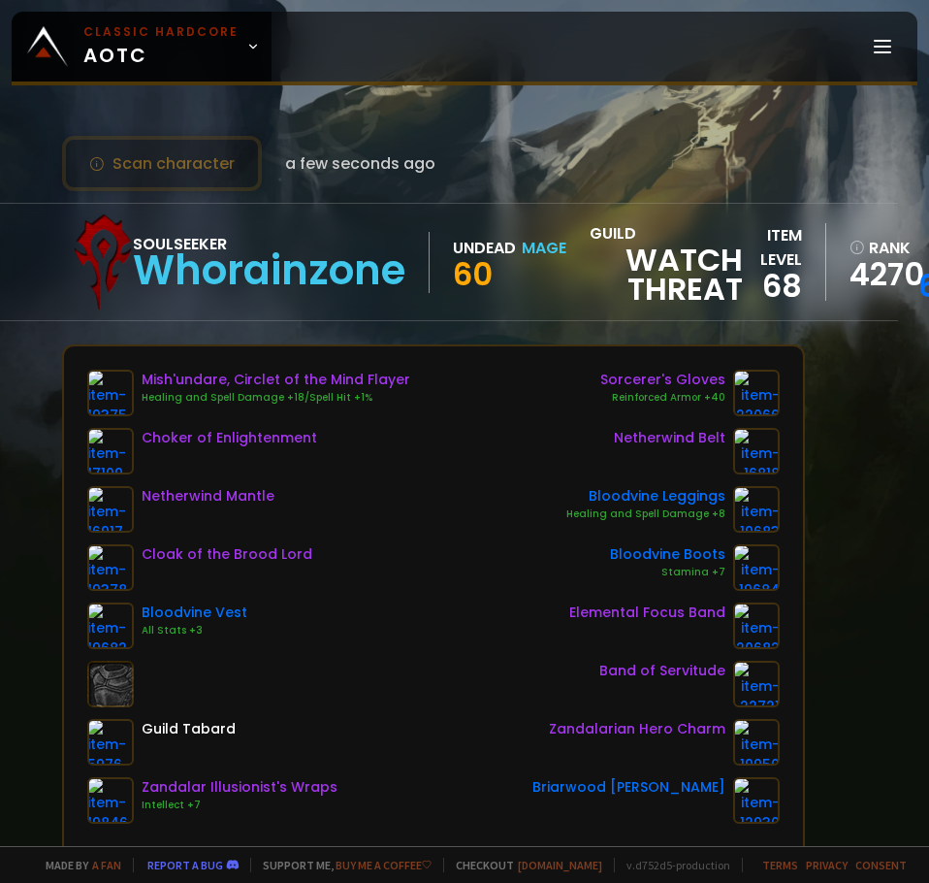
scroll to position [0, 95]
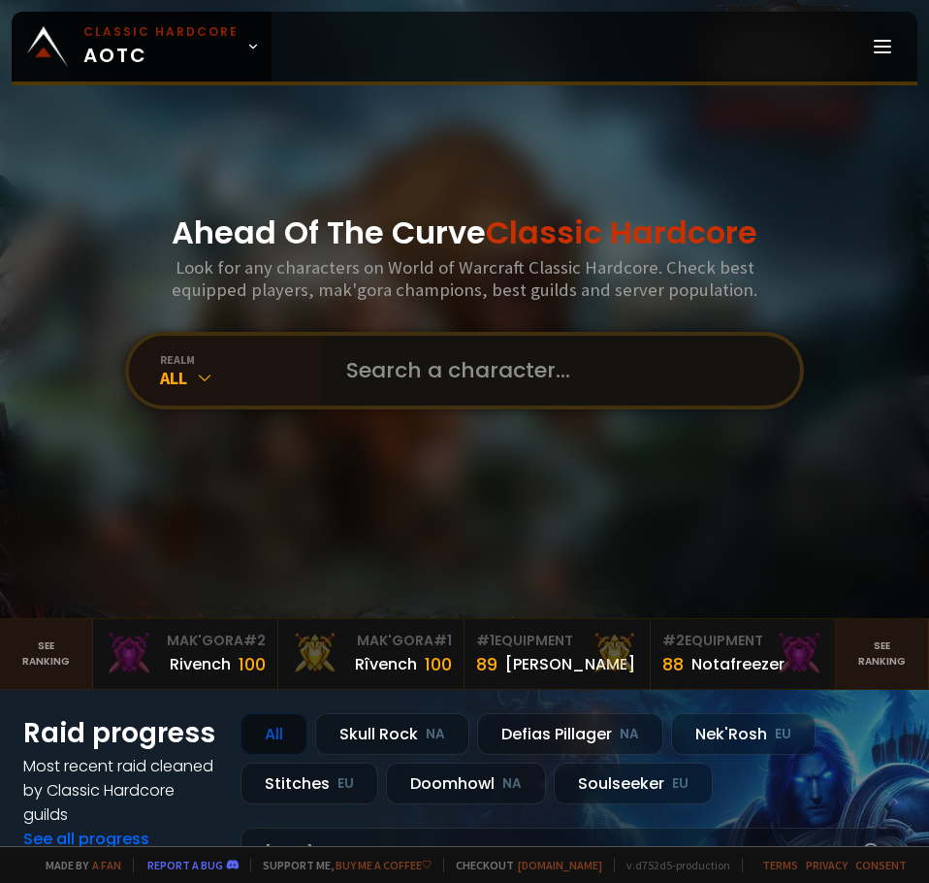
click at [395, 380] on input "text" at bounding box center [556, 371] width 442 height 70
type input "ofn"
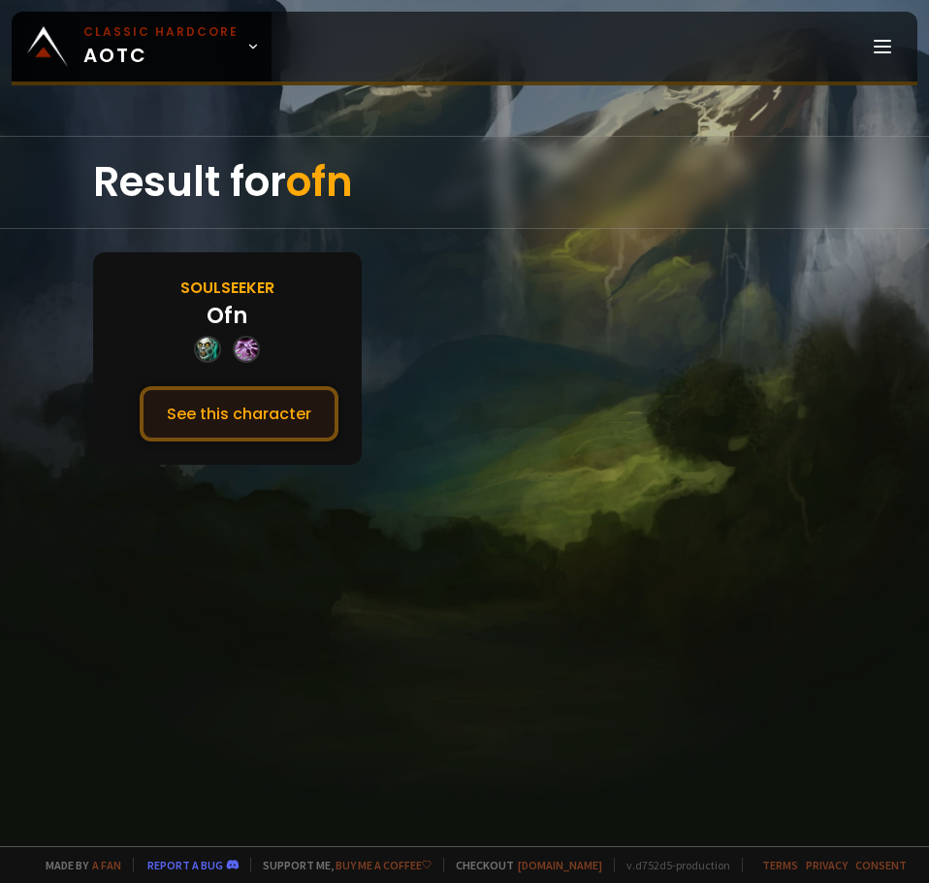
click at [300, 436] on button "See this character" at bounding box center [239, 413] width 199 height 55
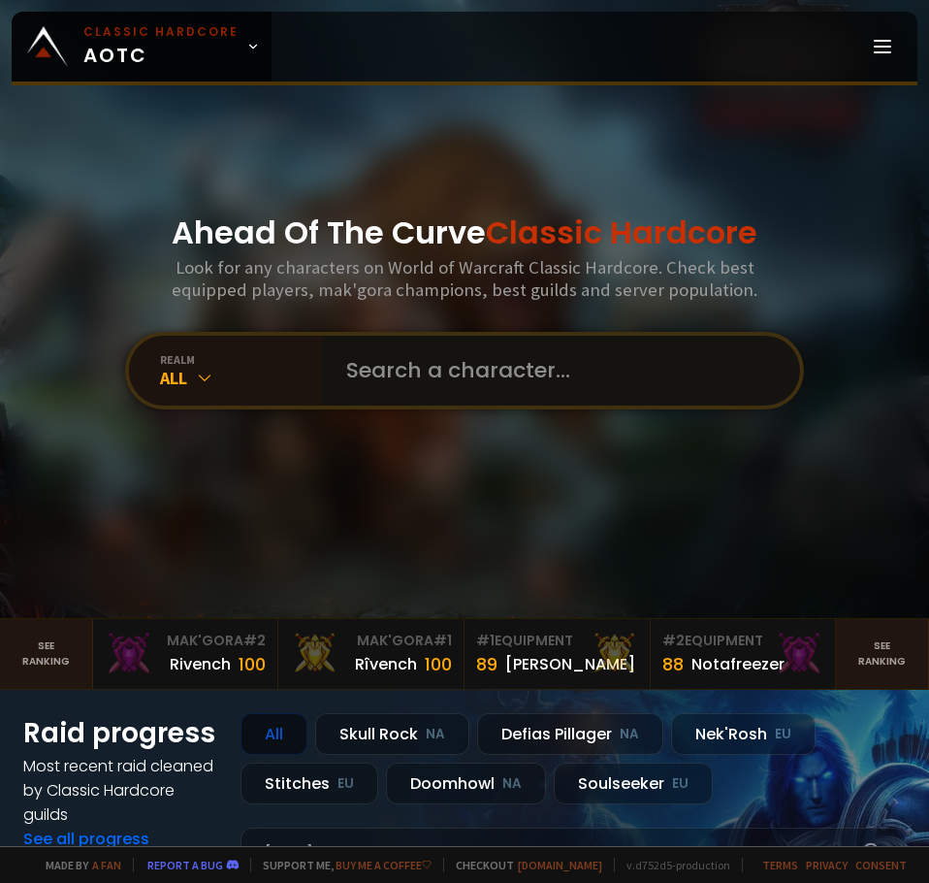
click at [381, 374] on input "text" at bounding box center [556, 371] width 442 height 70
type input "maintotem"
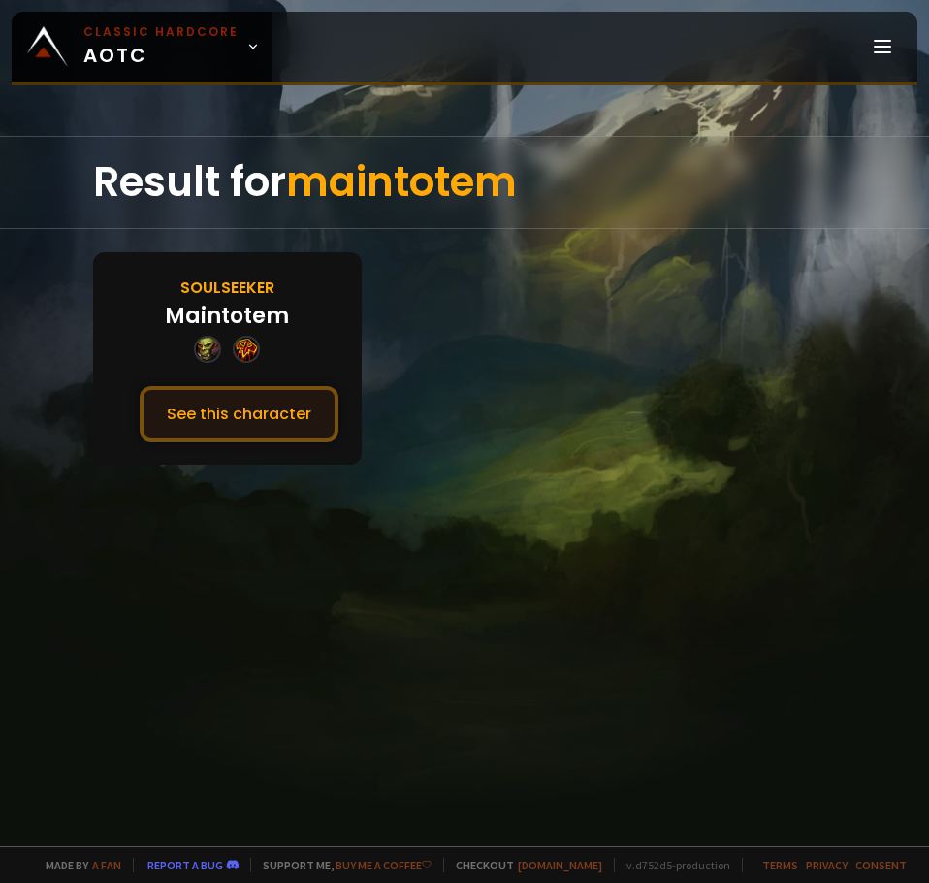
click at [267, 411] on button "See this character" at bounding box center [239, 413] width 199 height 55
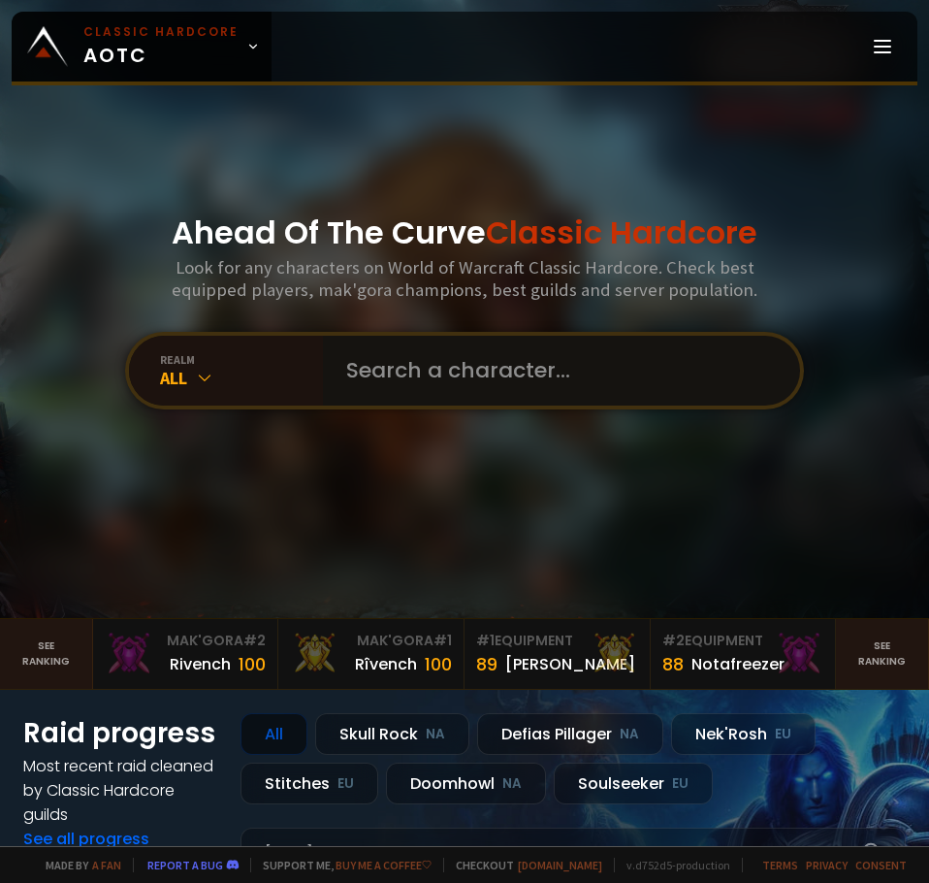
click at [386, 374] on input "text" at bounding box center [556, 371] width 442 height 70
type input "totties"
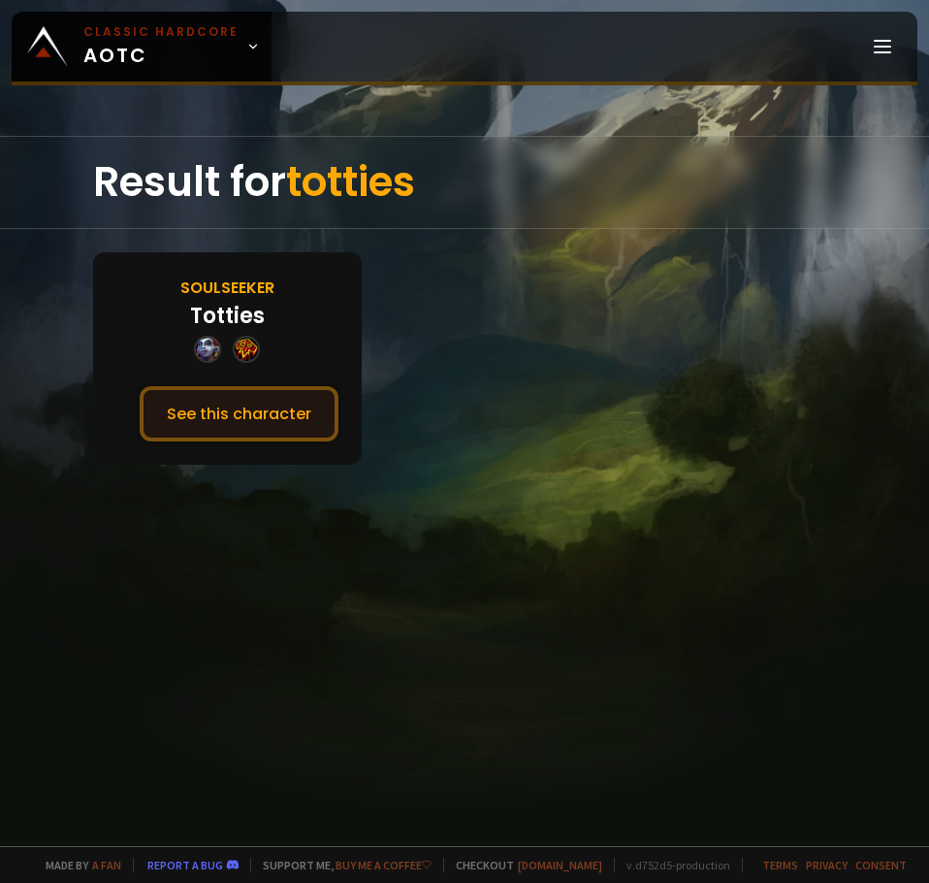
click at [251, 417] on button "See this character" at bounding box center [239, 413] width 199 height 55
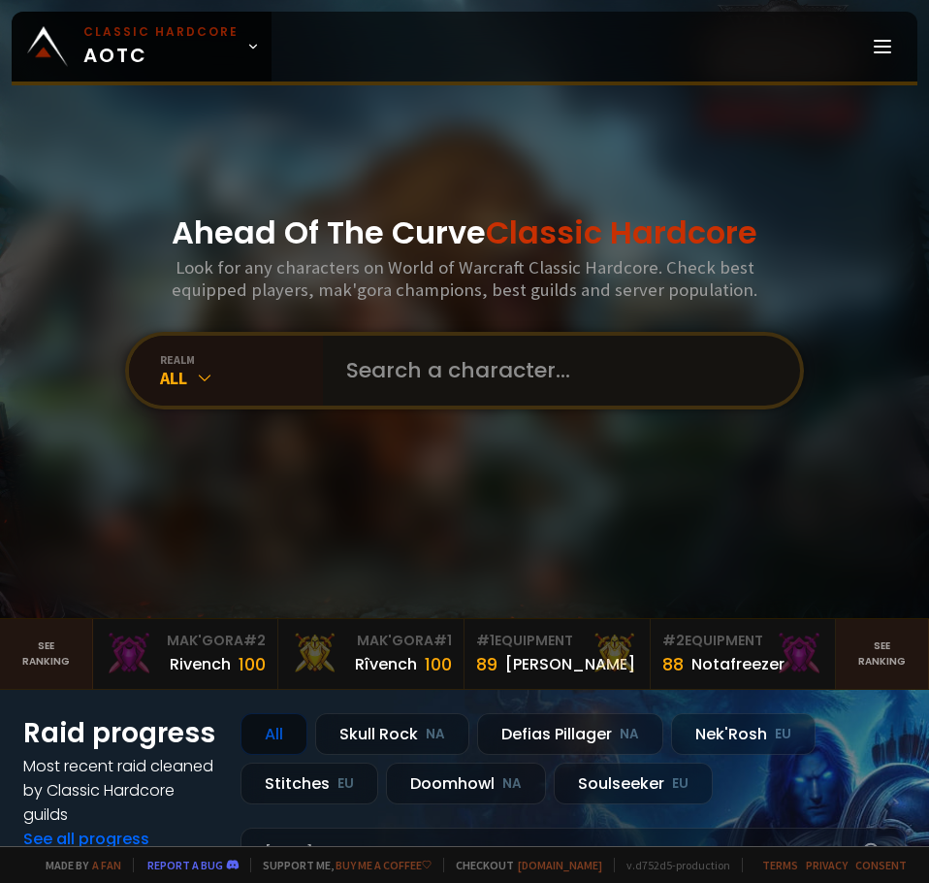
click at [410, 370] on input "text" at bounding box center [556, 371] width 442 height 70
type input "erbear"
click at [402, 344] on input "text" at bounding box center [556, 371] width 442 height 70
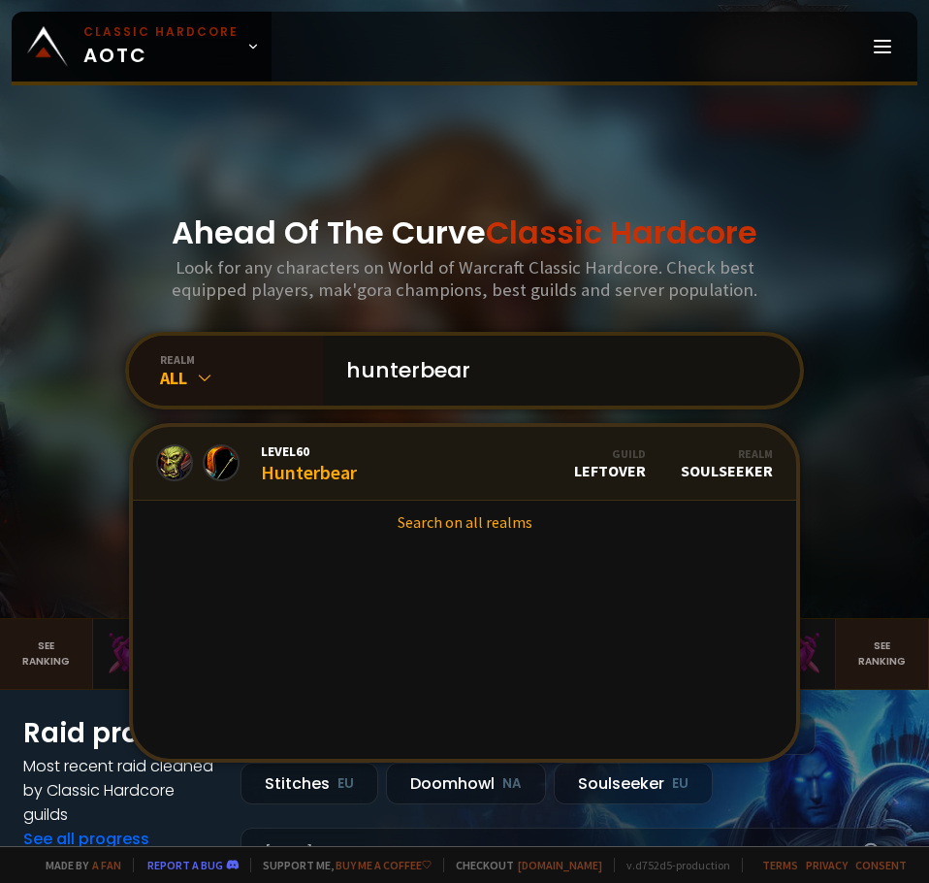
type input "hunterbear"
click at [436, 461] on link "Level 60 Hunterbear Guild LEFTOVER Realm Soulseeker" at bounding box center [464, 464] width 663 height 74
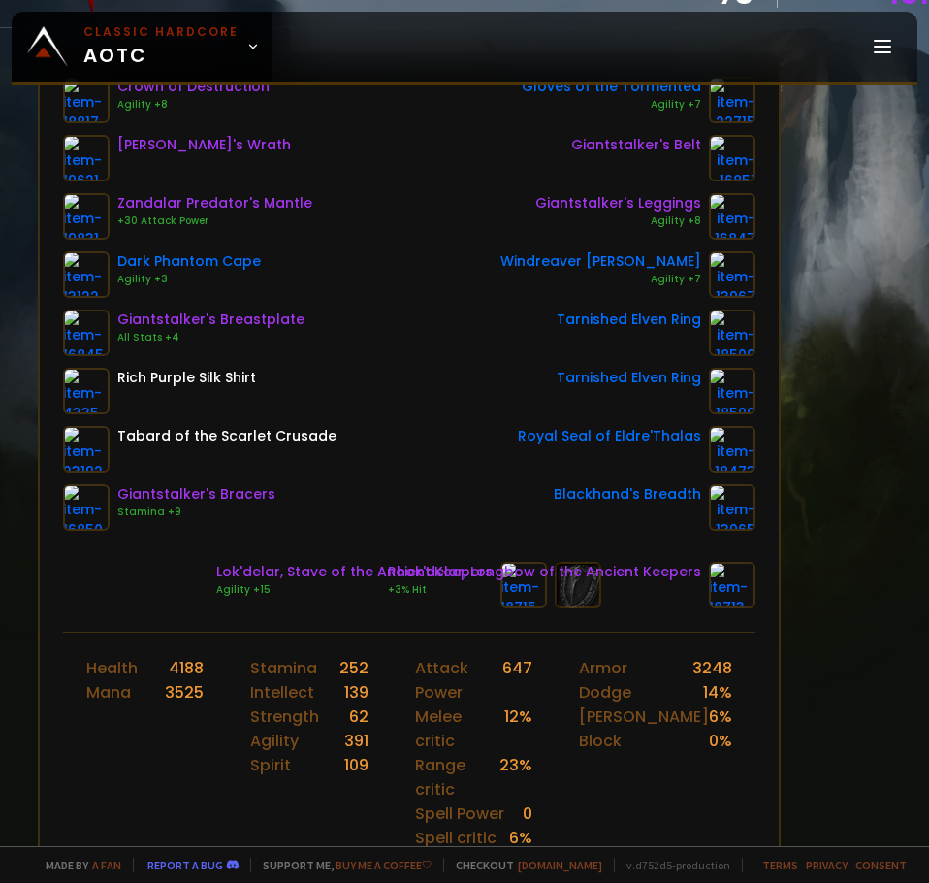
scroll to position [15, 73]
